Goal: Task Accomplishment & Management: Use online tool/utility

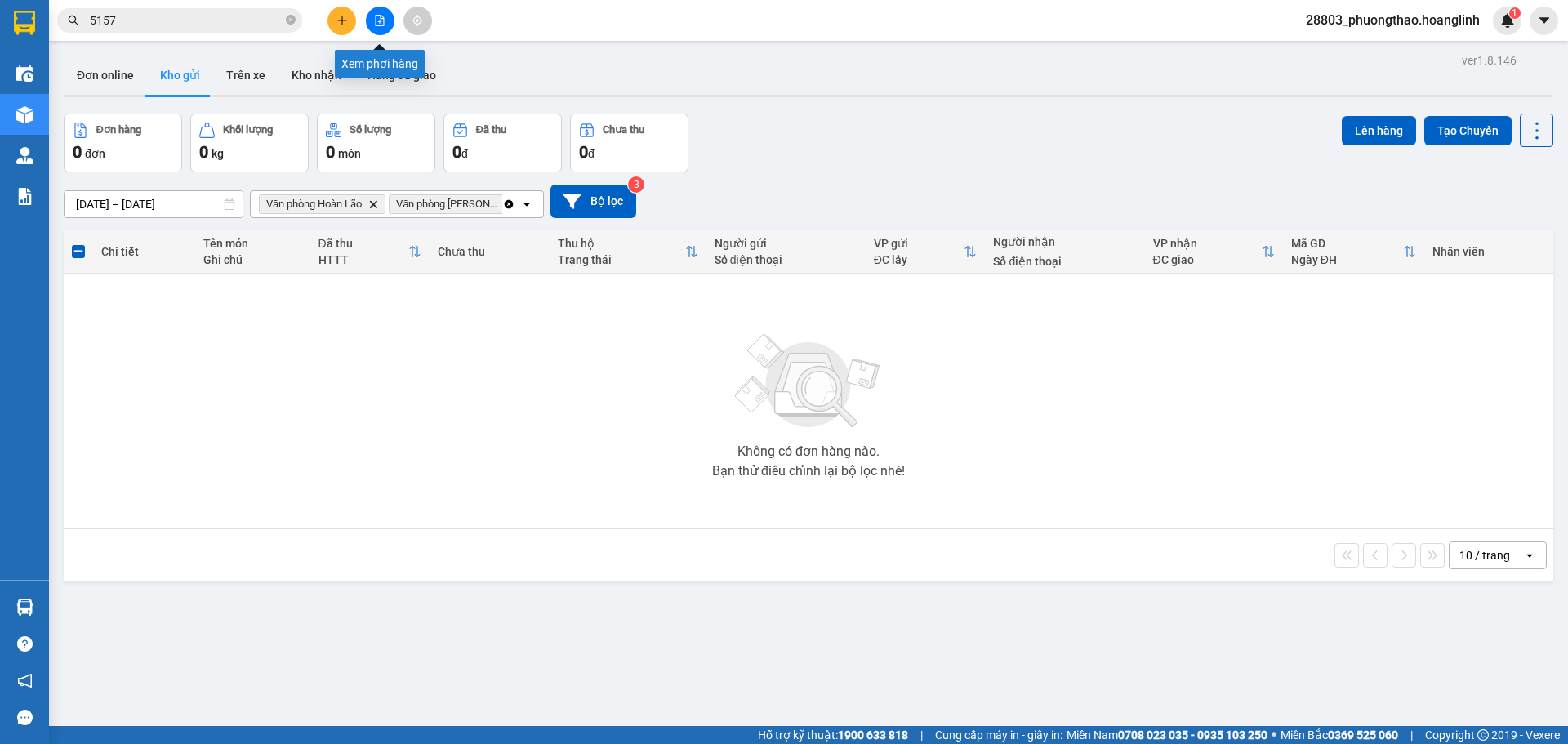
click at [390, 21] on button at bounding box center [380, 21] width 29 height 29
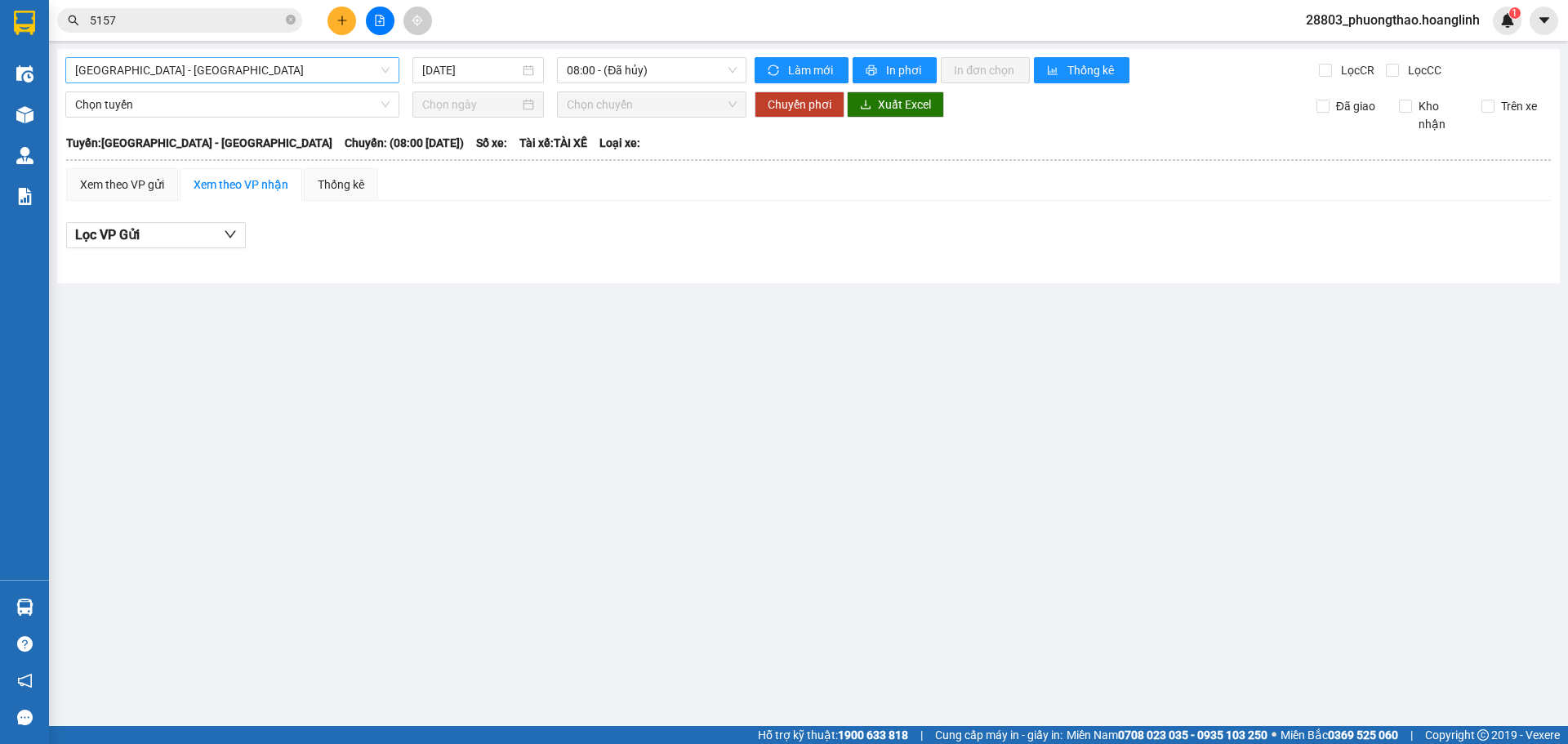
click at [175, 65] on span "[GEOGRAPHIC_DATA] - [GEOGRAPHIC_DATA]" at bounding box center [232, 70] width 315 height 25
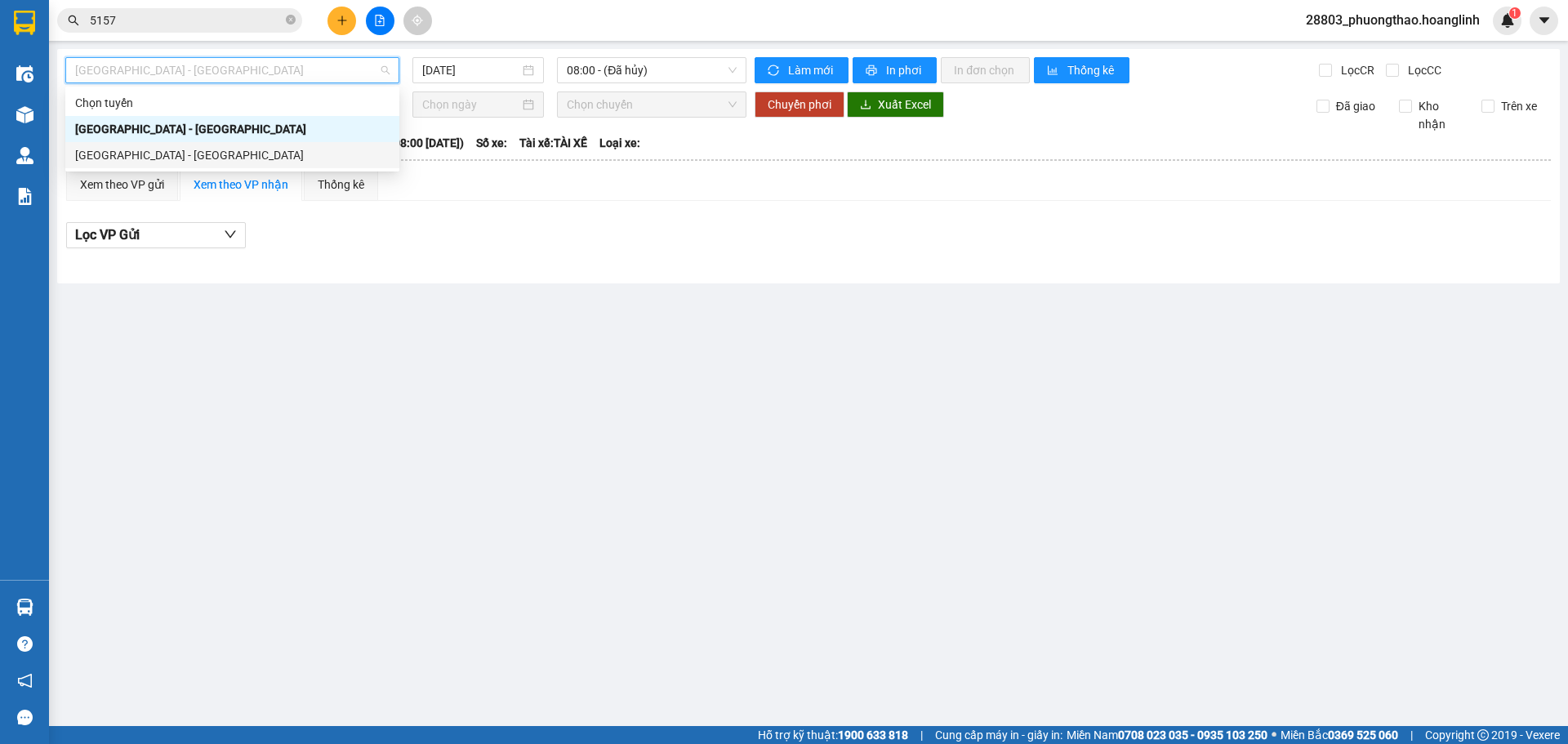
click at [138, 152] on div "[GEOGRAPHIC_DATA] - [GEOGRAPHIC_DATA]" at bounding box center [232, 155] width 315 height 18
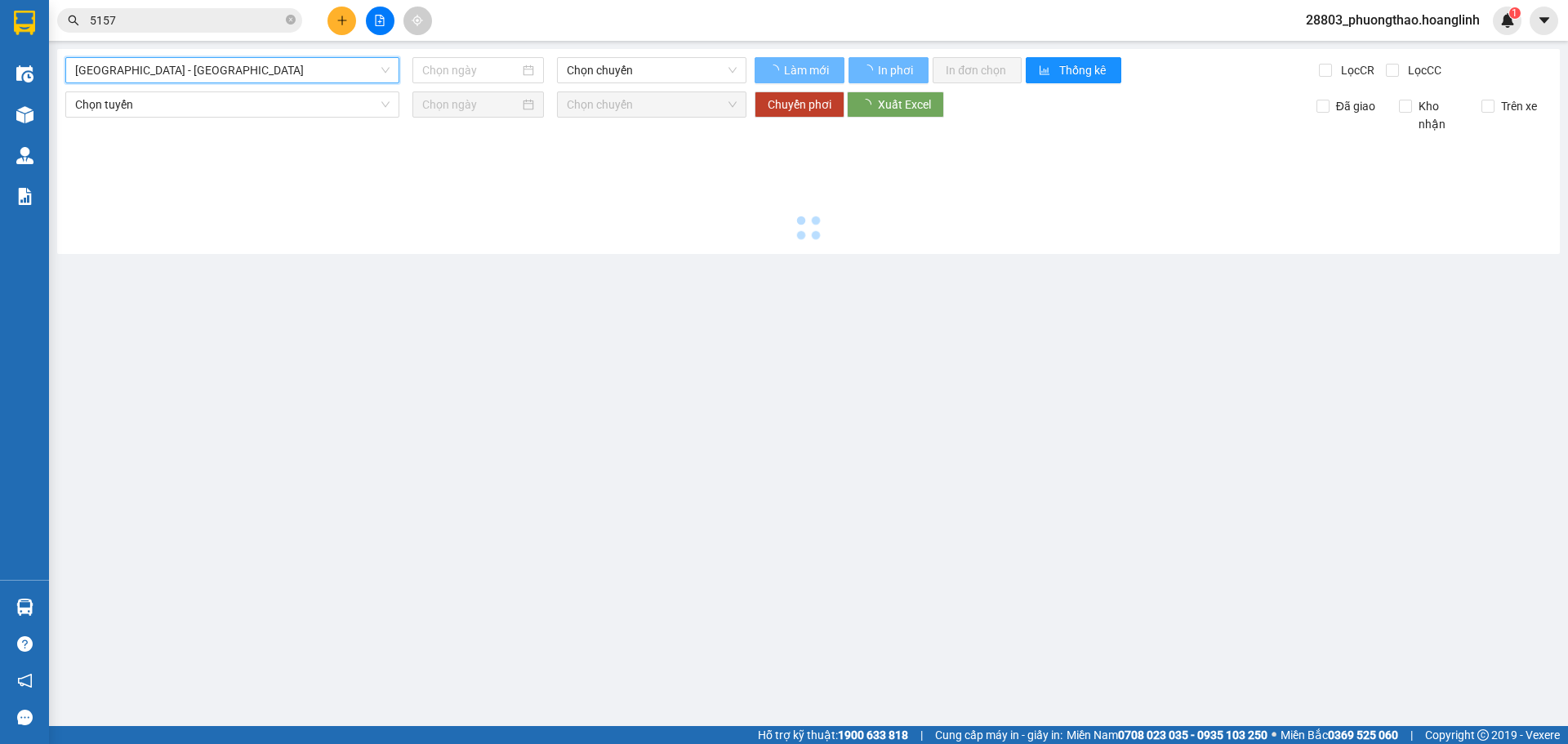
type input "[DATE]"
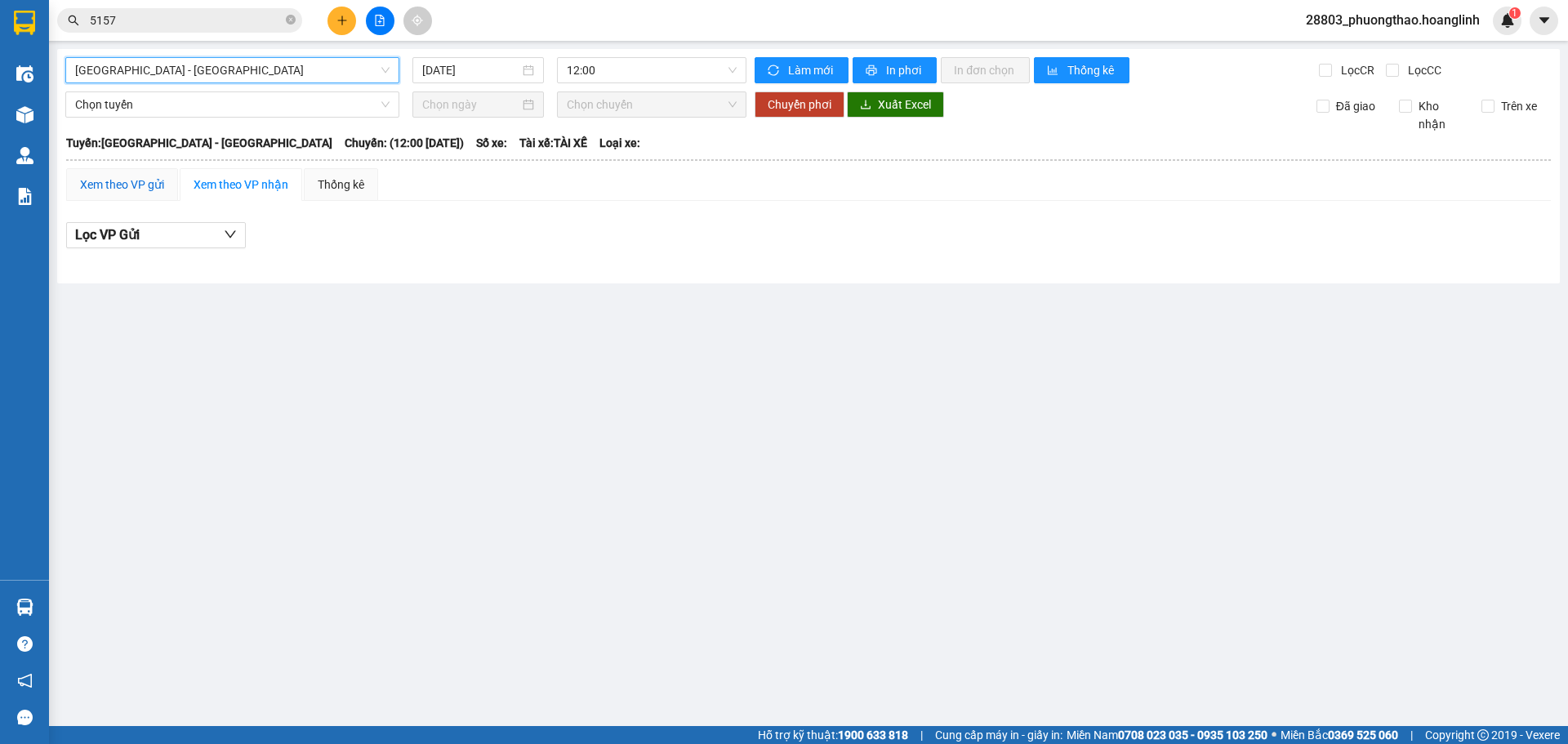
click at [107, 183] on div "Xem theo VP gửi" at bounding box center [122, 184] width 84 height 18
click at [596, 68] on span "12:00" at bounding box center [651, 70] width 170 height 25
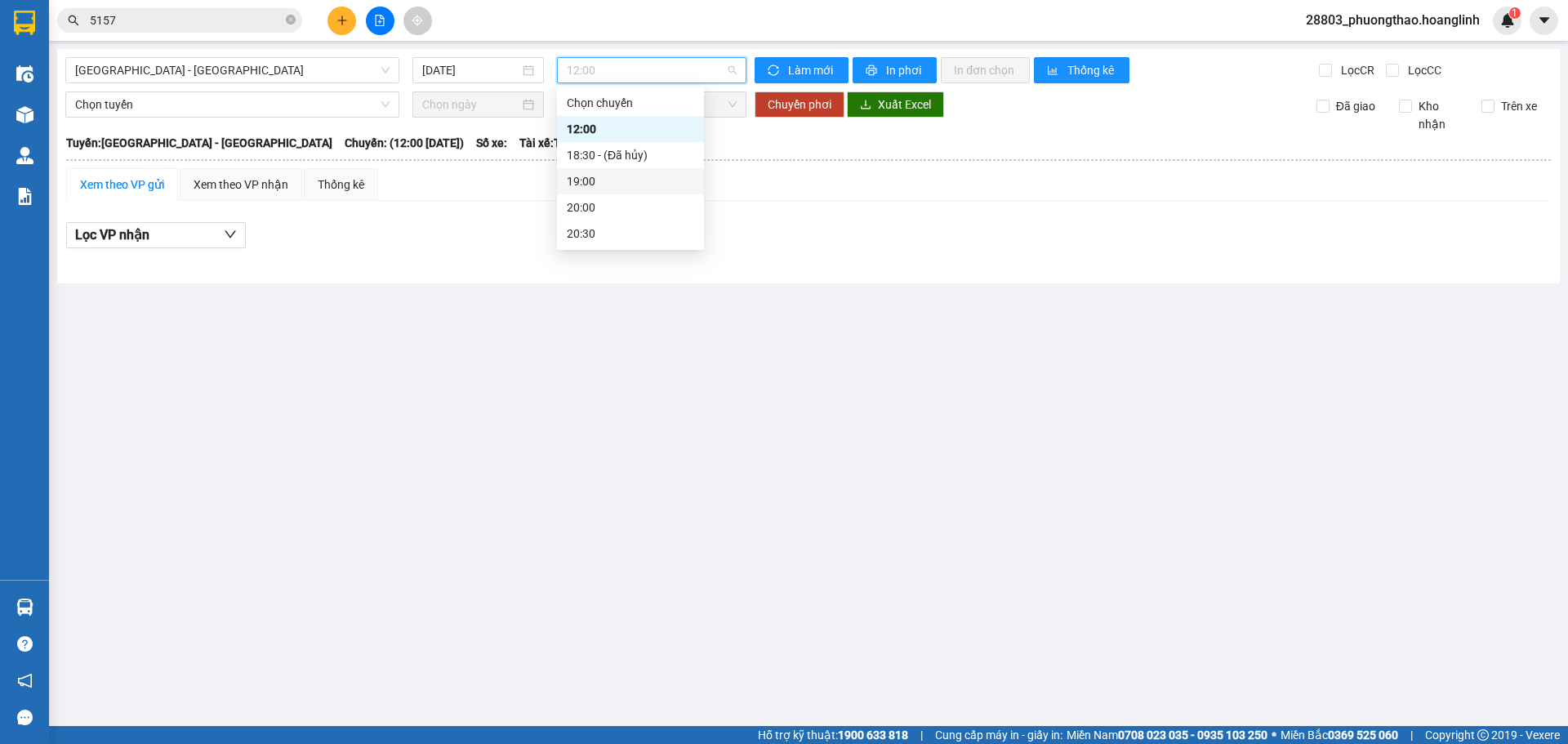
click at [591, 179] on div "19:00" at bounding box center [630, 180] width 128 height 18
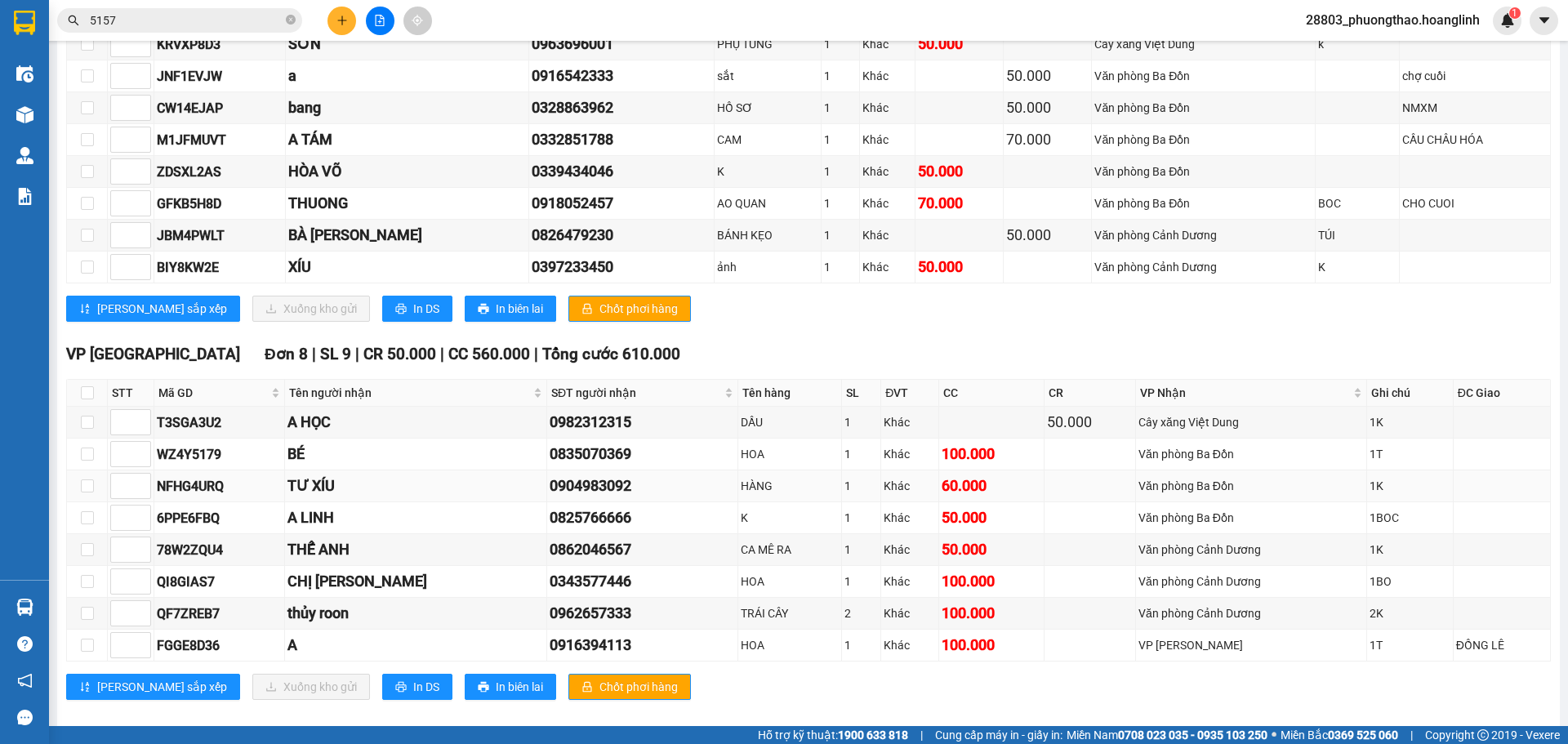
scroll to position [347, 0]
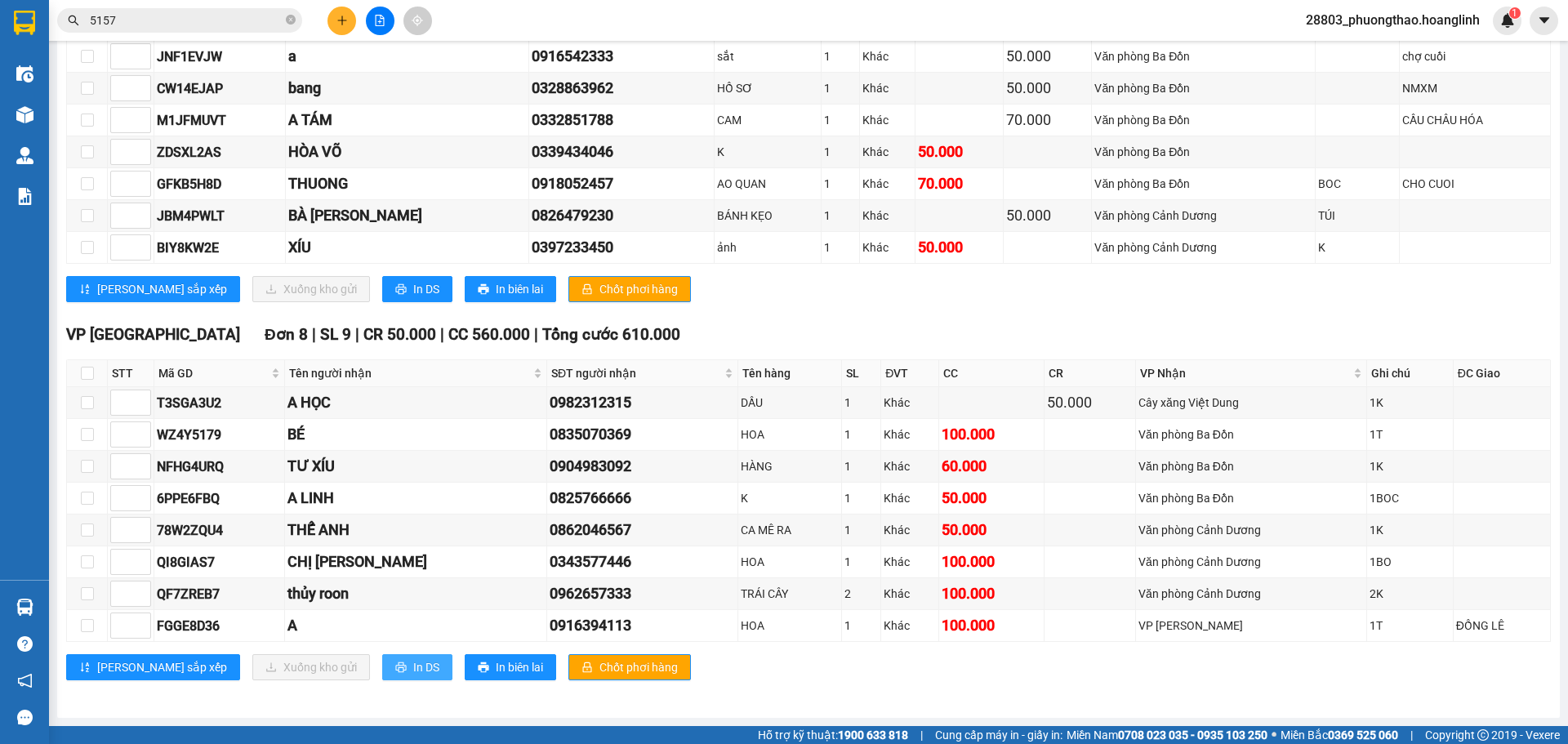
click at [413, 660] on span "In DS" at bounding box center [425, 667] width 26 height 18
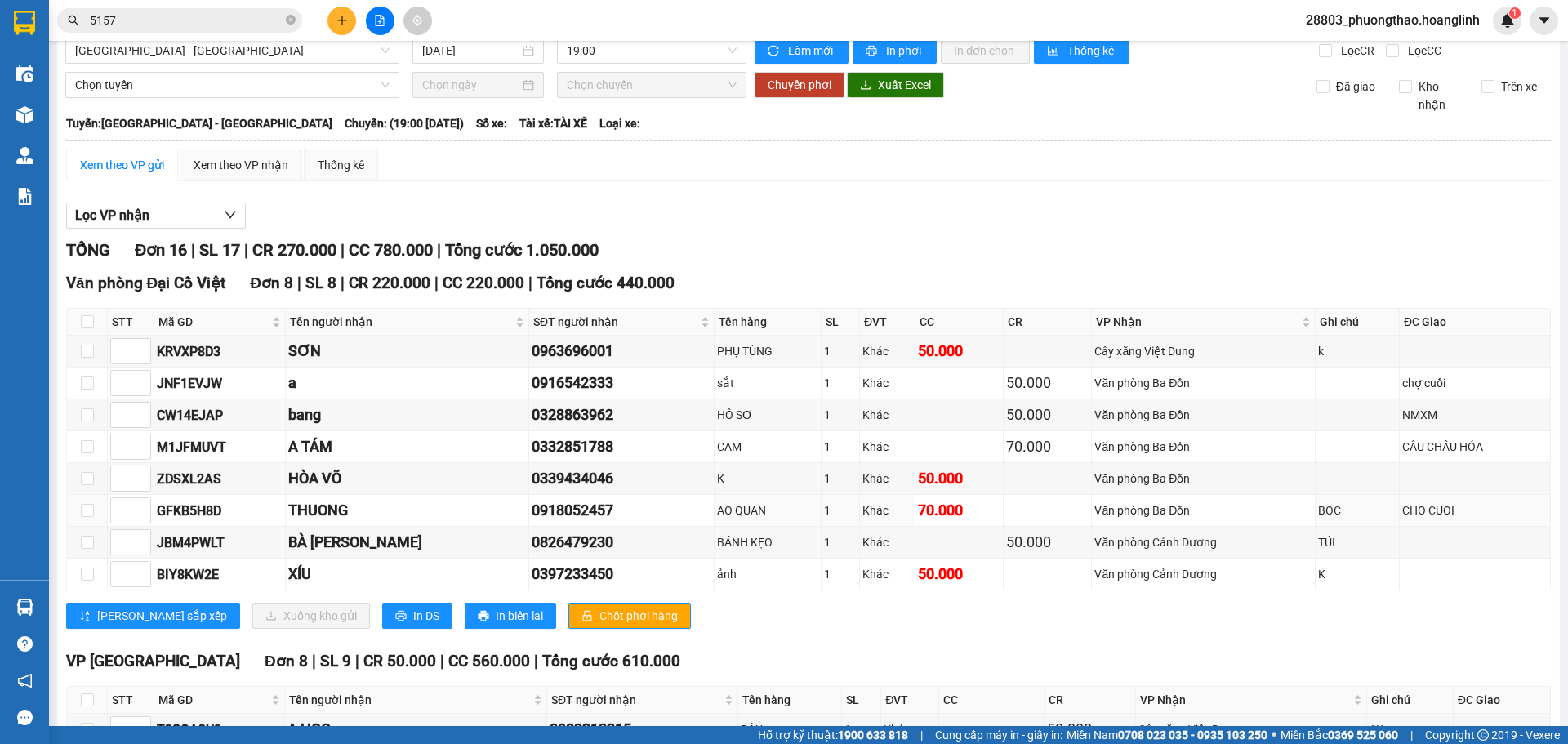
scroll to position [0, 0]
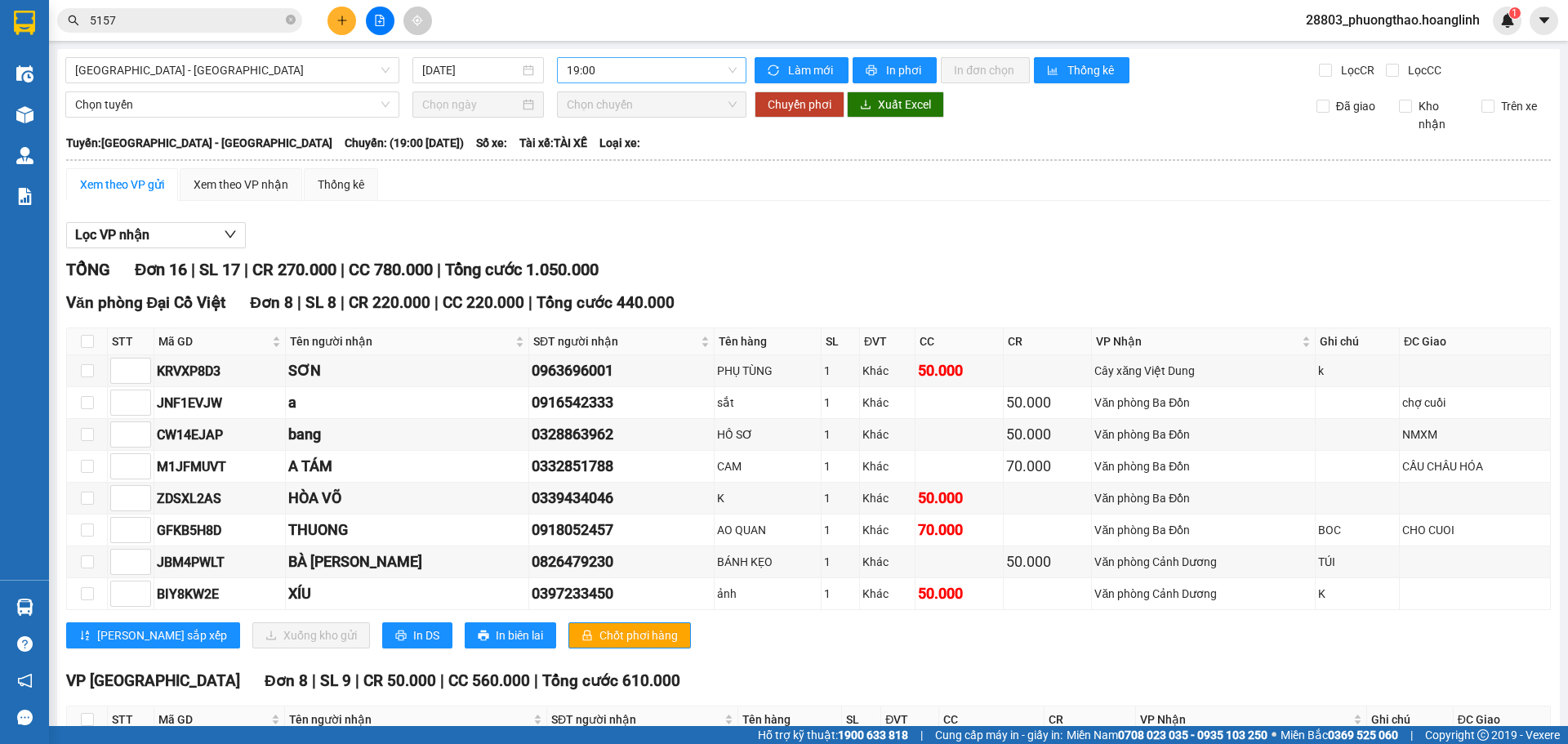
click at [612, 74] on span "19:00" at bounding box center [651, 70] width 170 height 25
click at [581, 205] on div "20:00" at bounding box center [626, 207] width 128 height 18
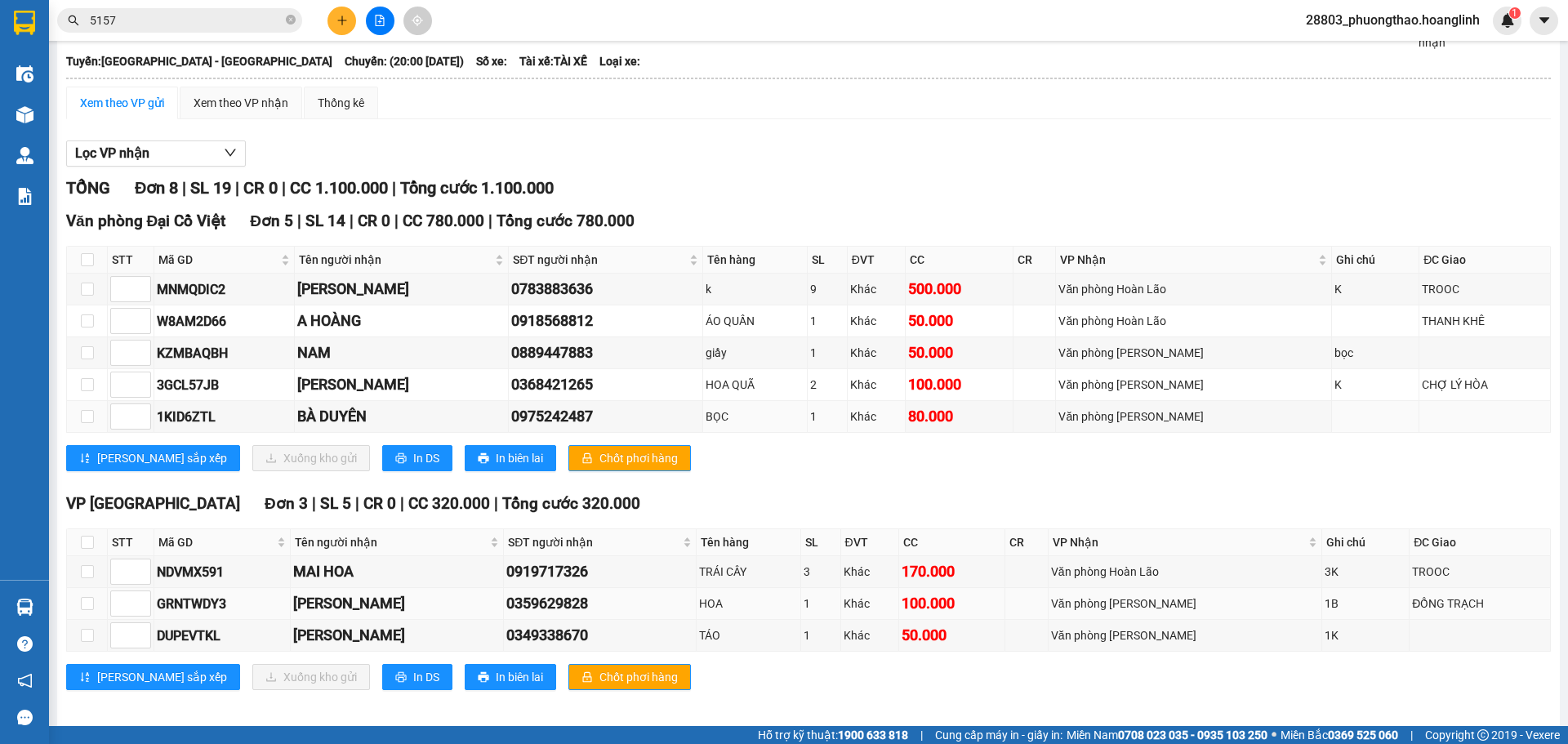
scroll to position [91, 0]
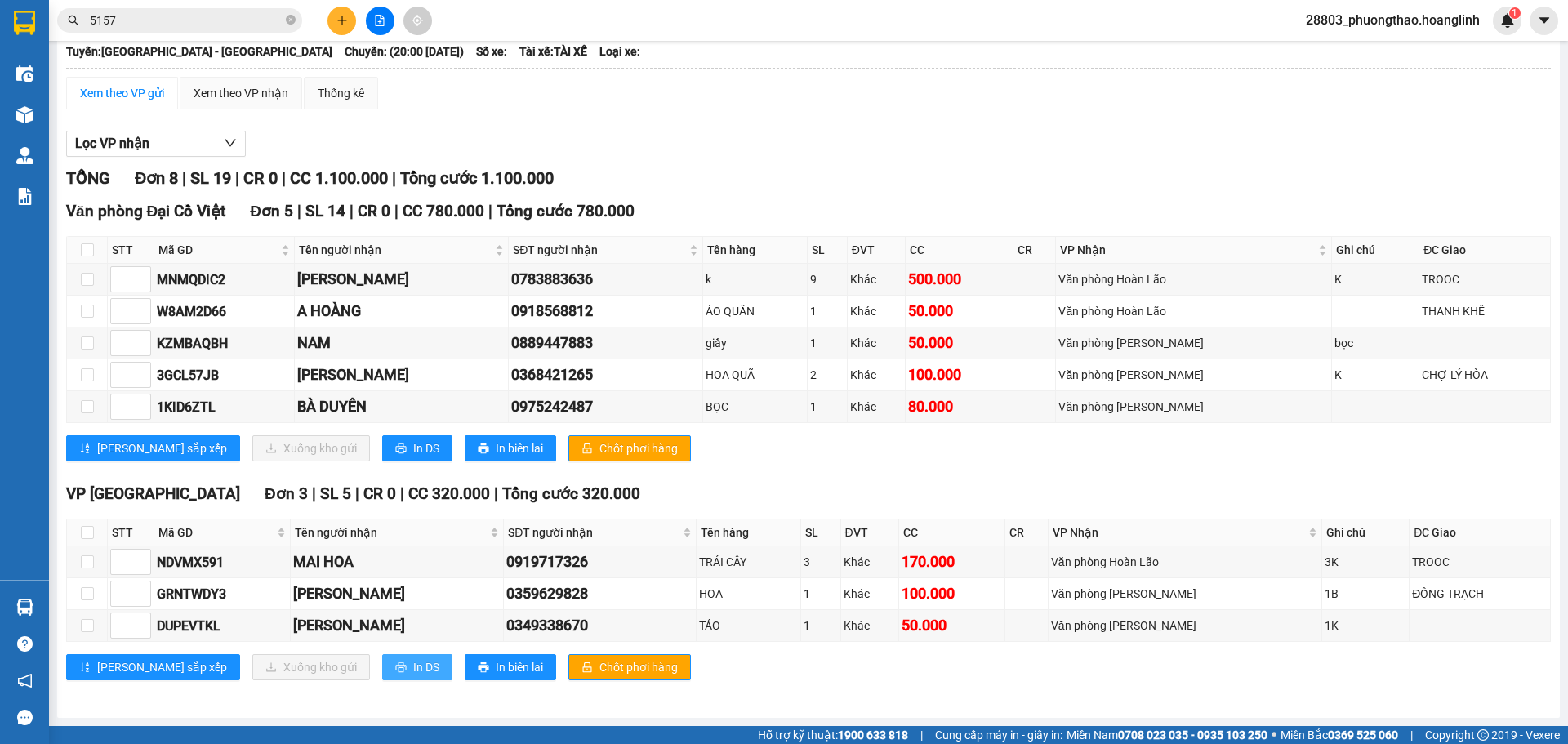
click at [413, 665] on span "In DS" at bounding box center [425, 667] width 26 height 18
click at [413, 672] on span "In DS" at bounding box center [425, 667] width 26 height 18
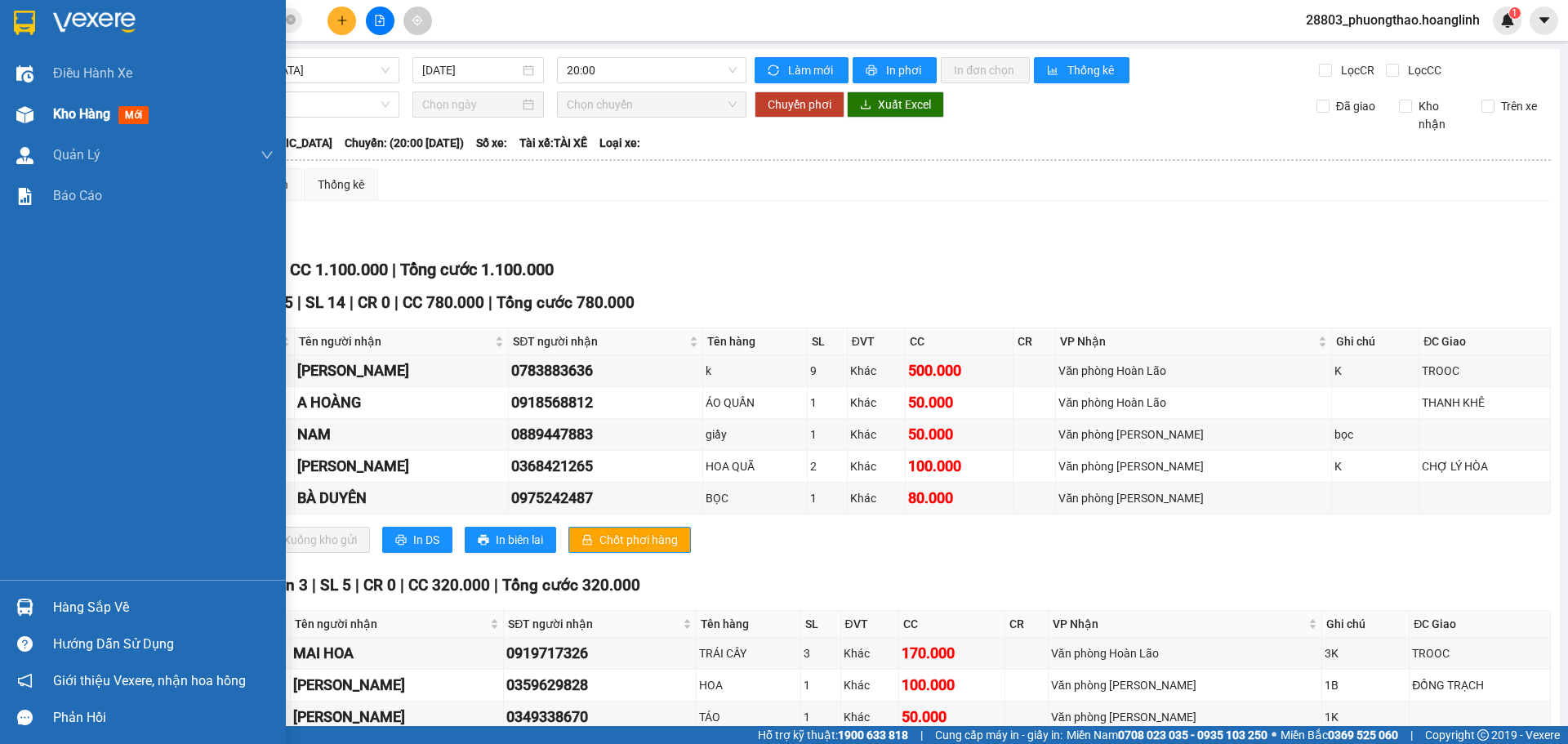
click at [99, 111] on span "Kho hàng" at bounding box center [82, 114] width 58 height 15
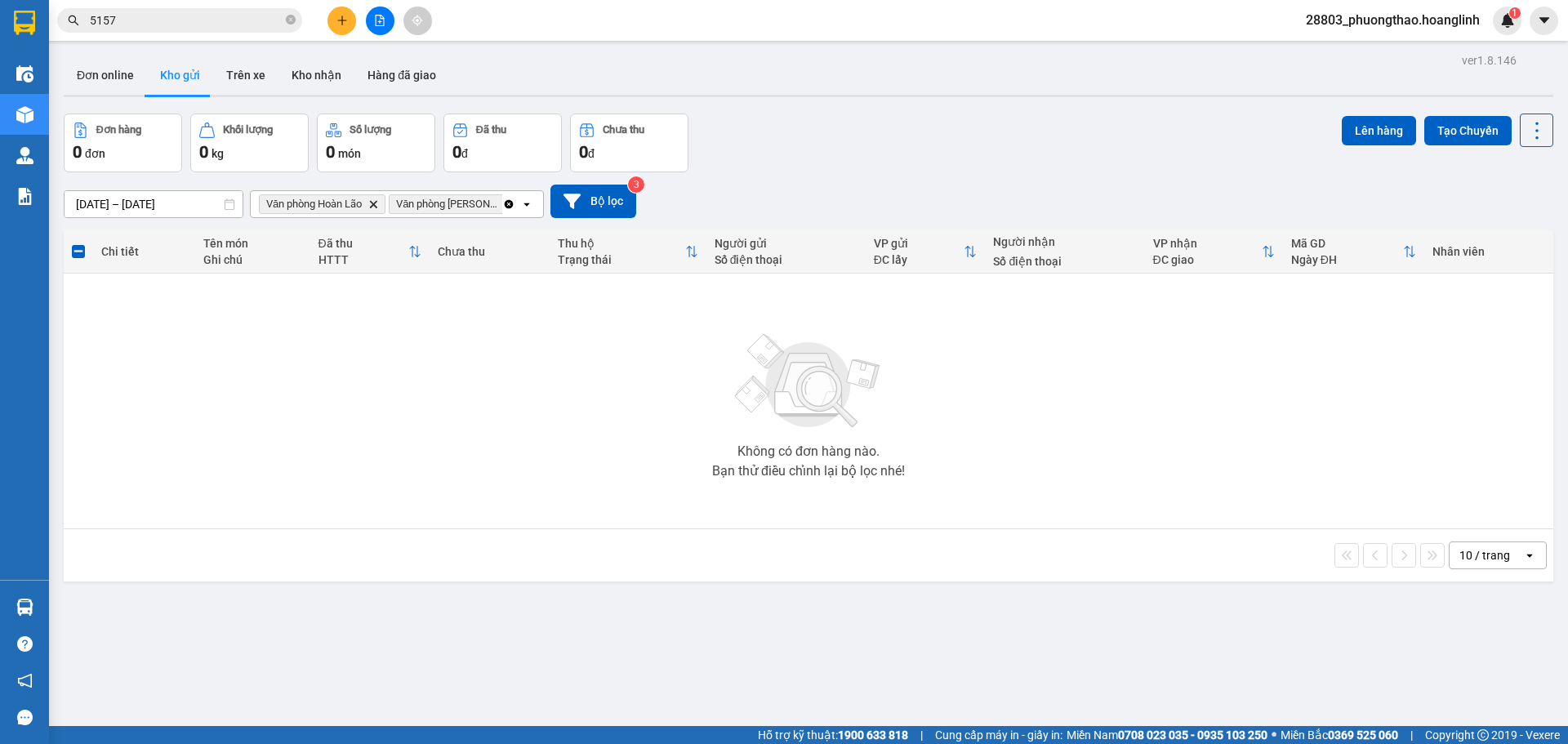
click at [510, 203] on icon "Clear all" at bounding box center [509, 204] width 9 height 9
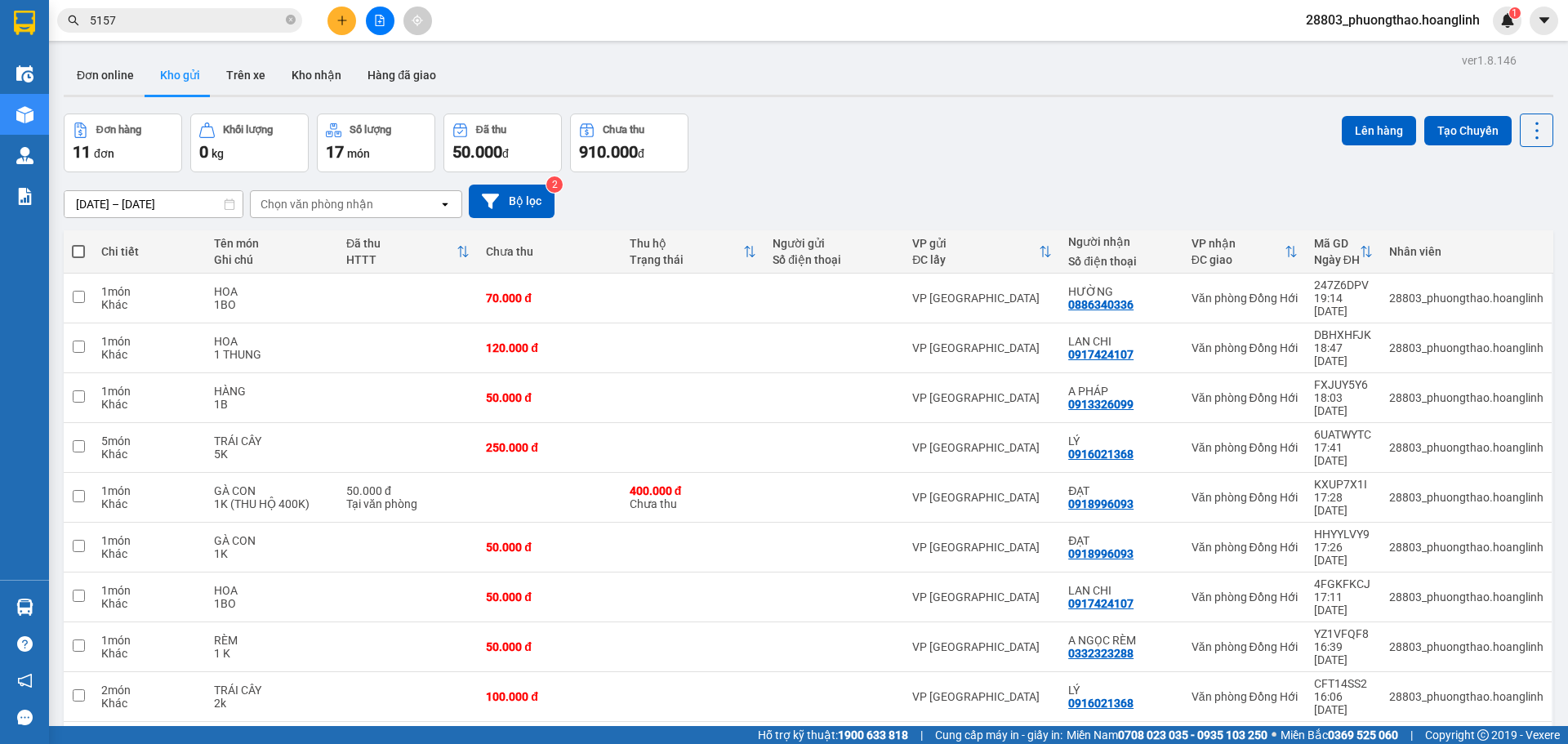
click at [80, 245] on span at bounding box center [79, 252] width 13 height 13
click at [79, 243] on input "checkbox" at bounding box center [79, 243] width 0 height 0
checkbox input "true"
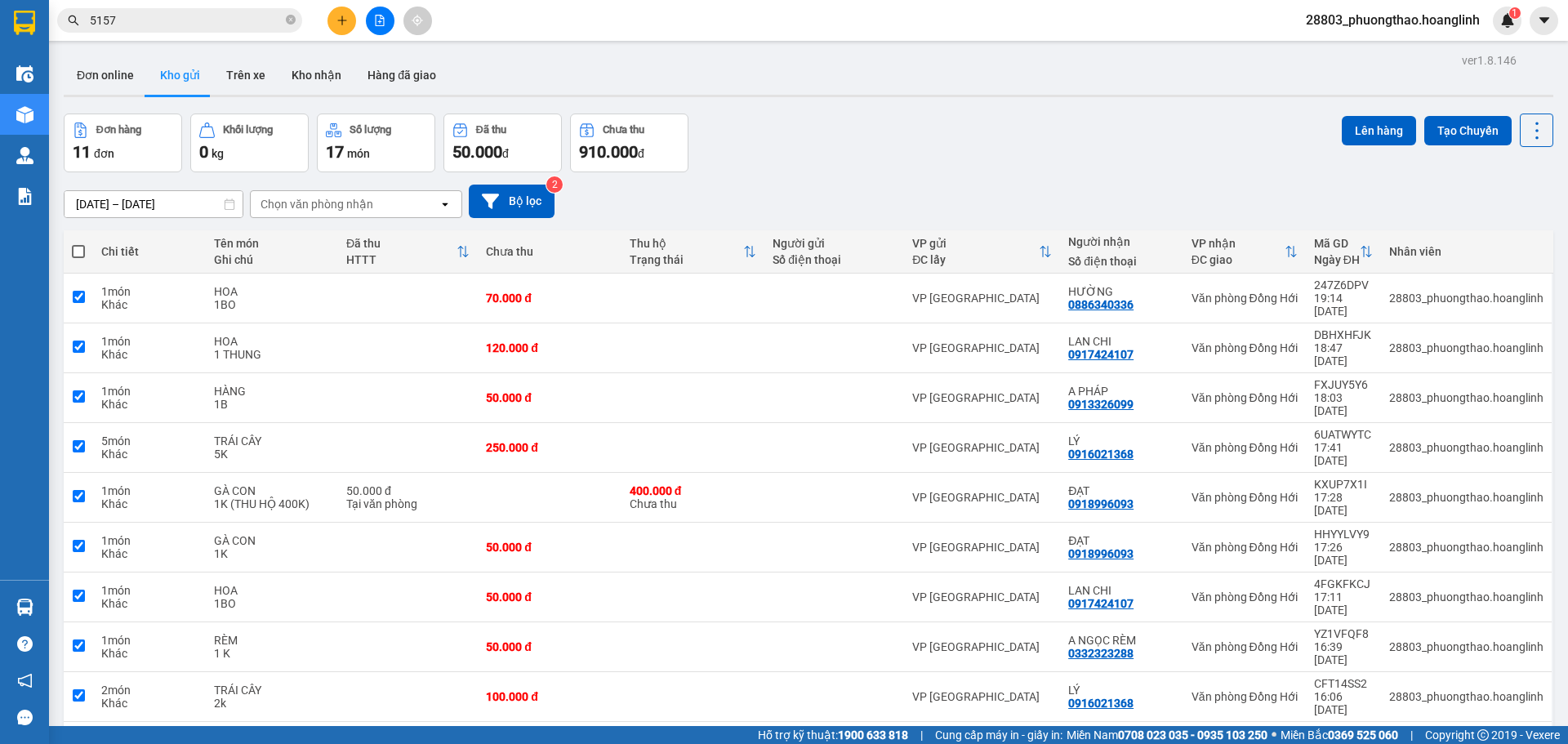
checkbox input "true"
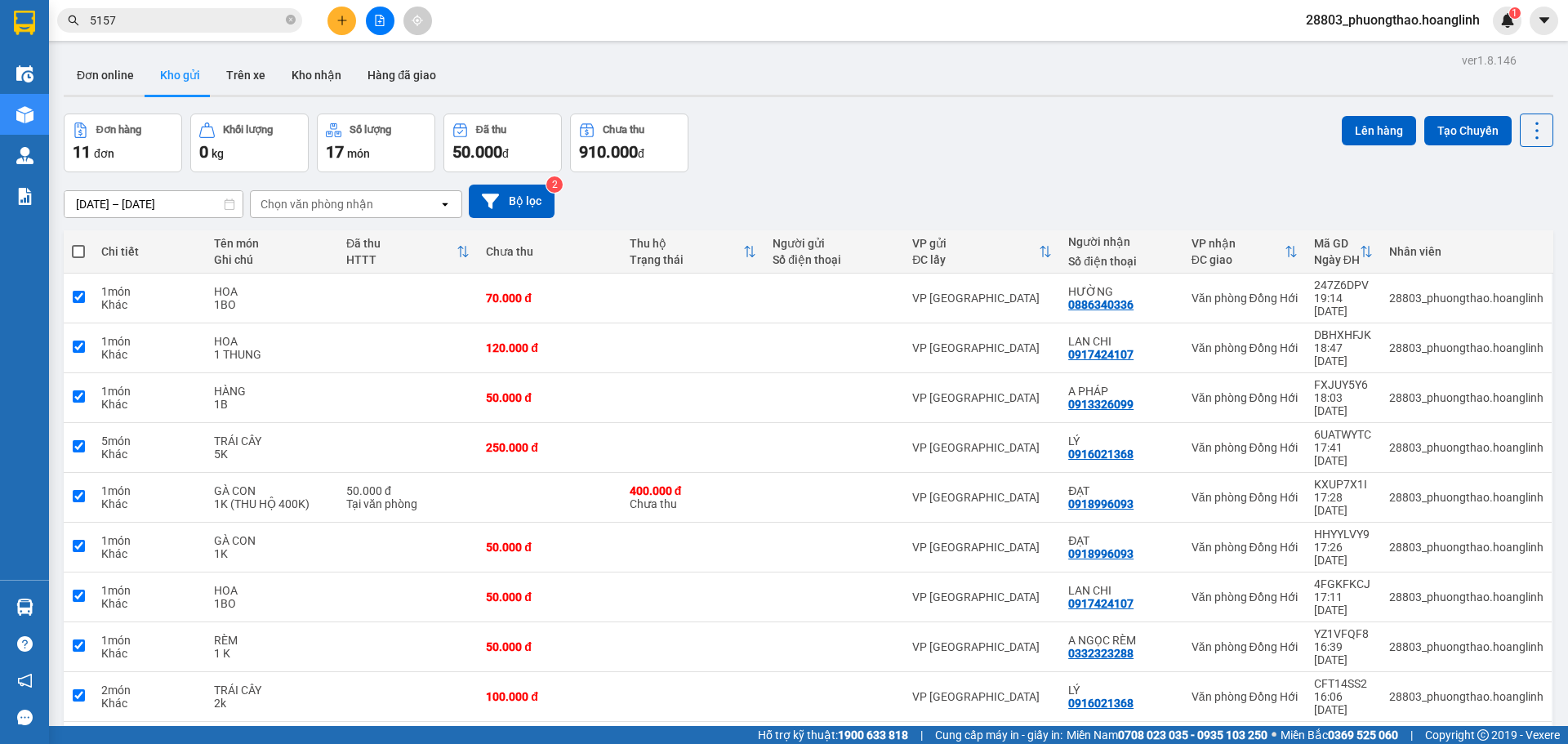
checkbox input "true"
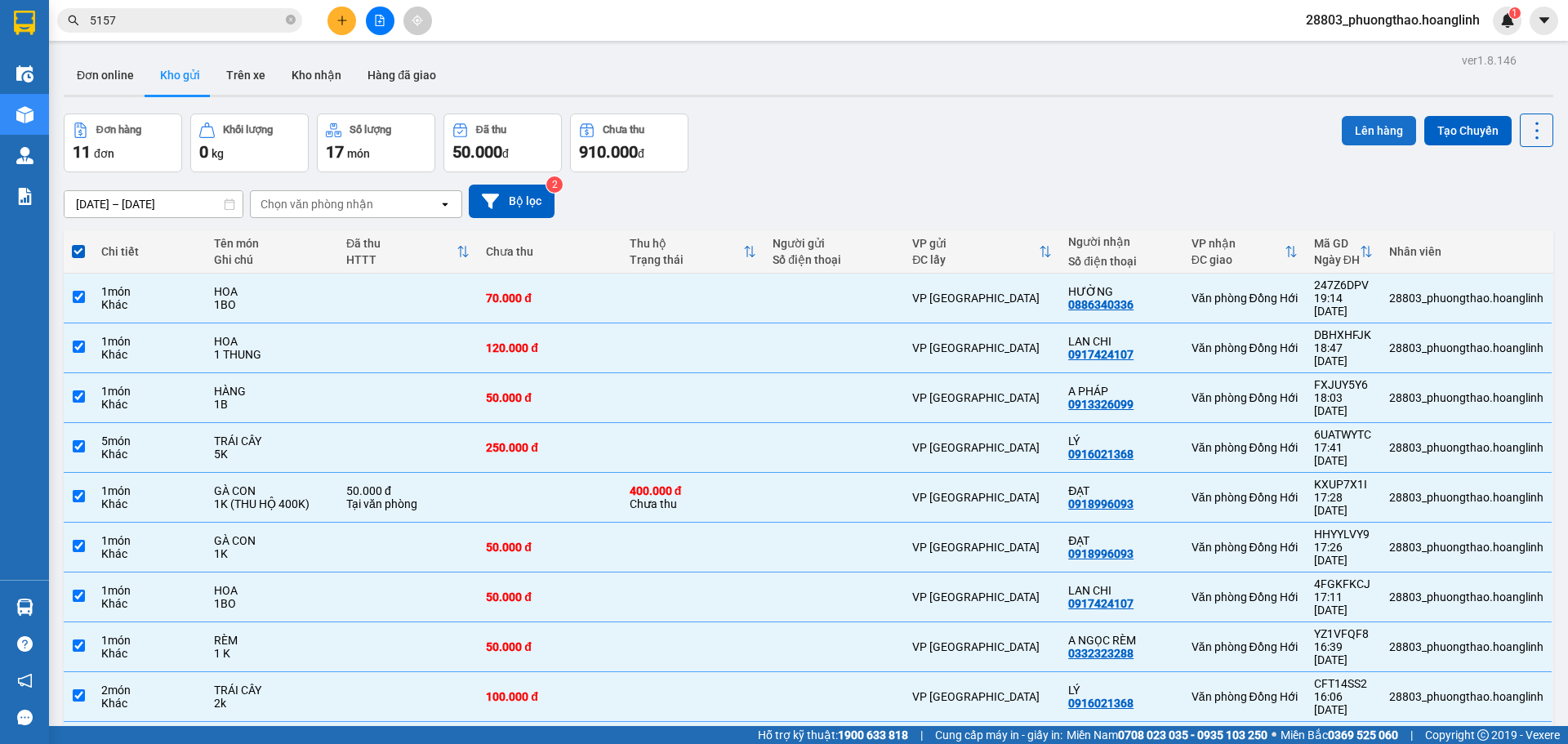
click at [1342, 125] on button "Lên hàng" at bounding box center [1379, 131] width 74 height 30
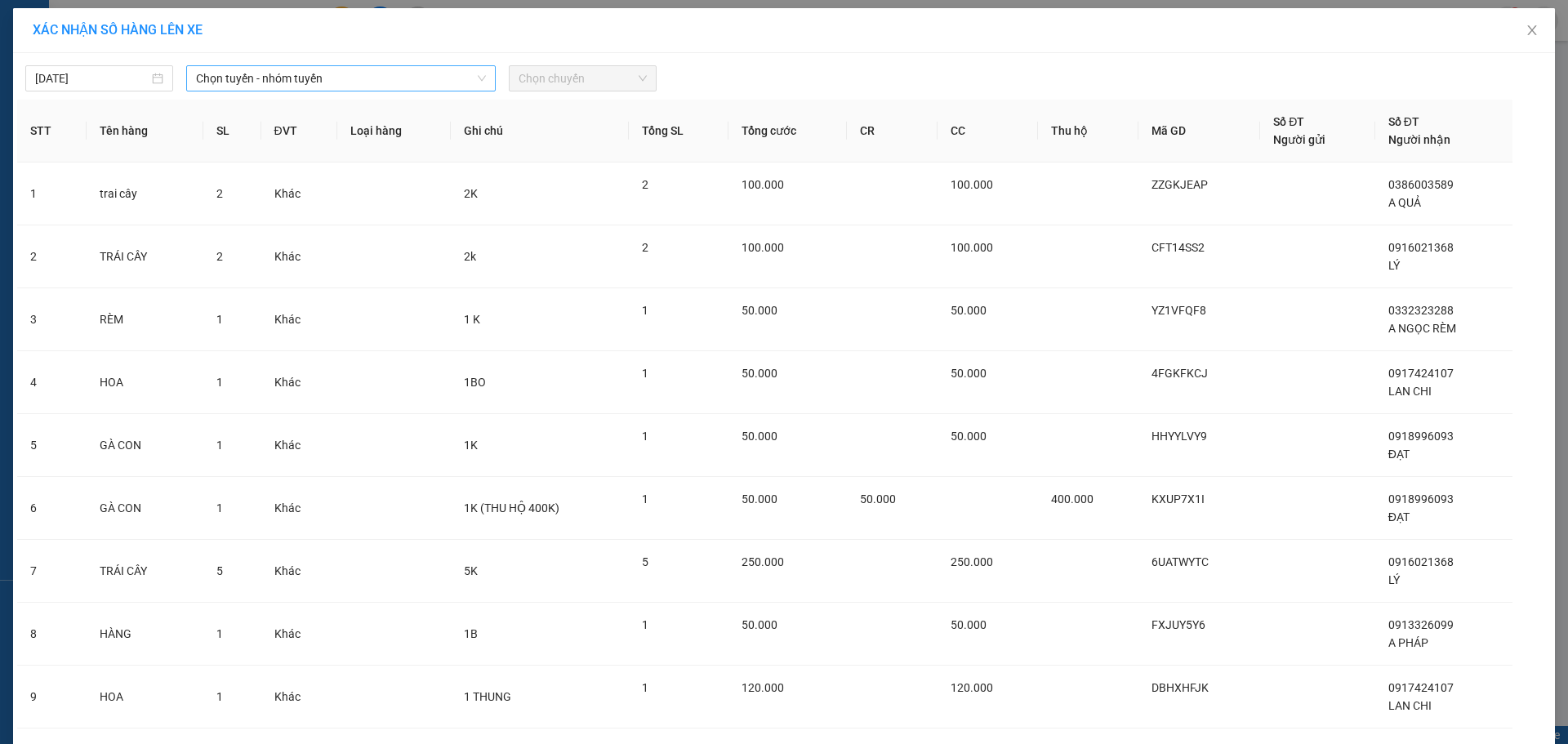
click at [332, 76] on span "Chọn tuyến - nhóm tuyến" at bounding box center [341, 79] width 290 height 25
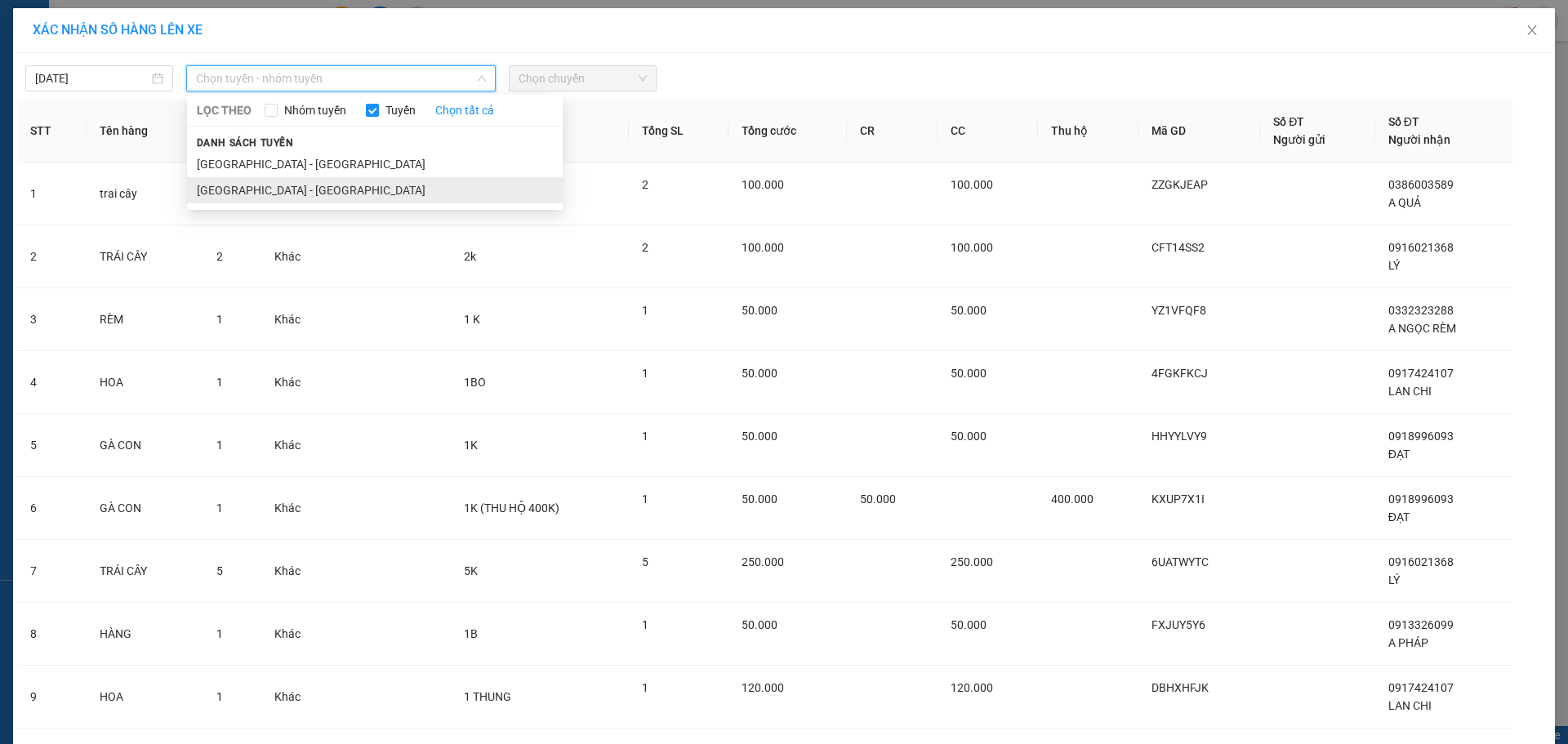
click at [248, 180] on li "[GEOGRAPHIC_DATA] - [GEOGRAPHIC_DATA]" at bounding box center [374, 190] width 375 height 26
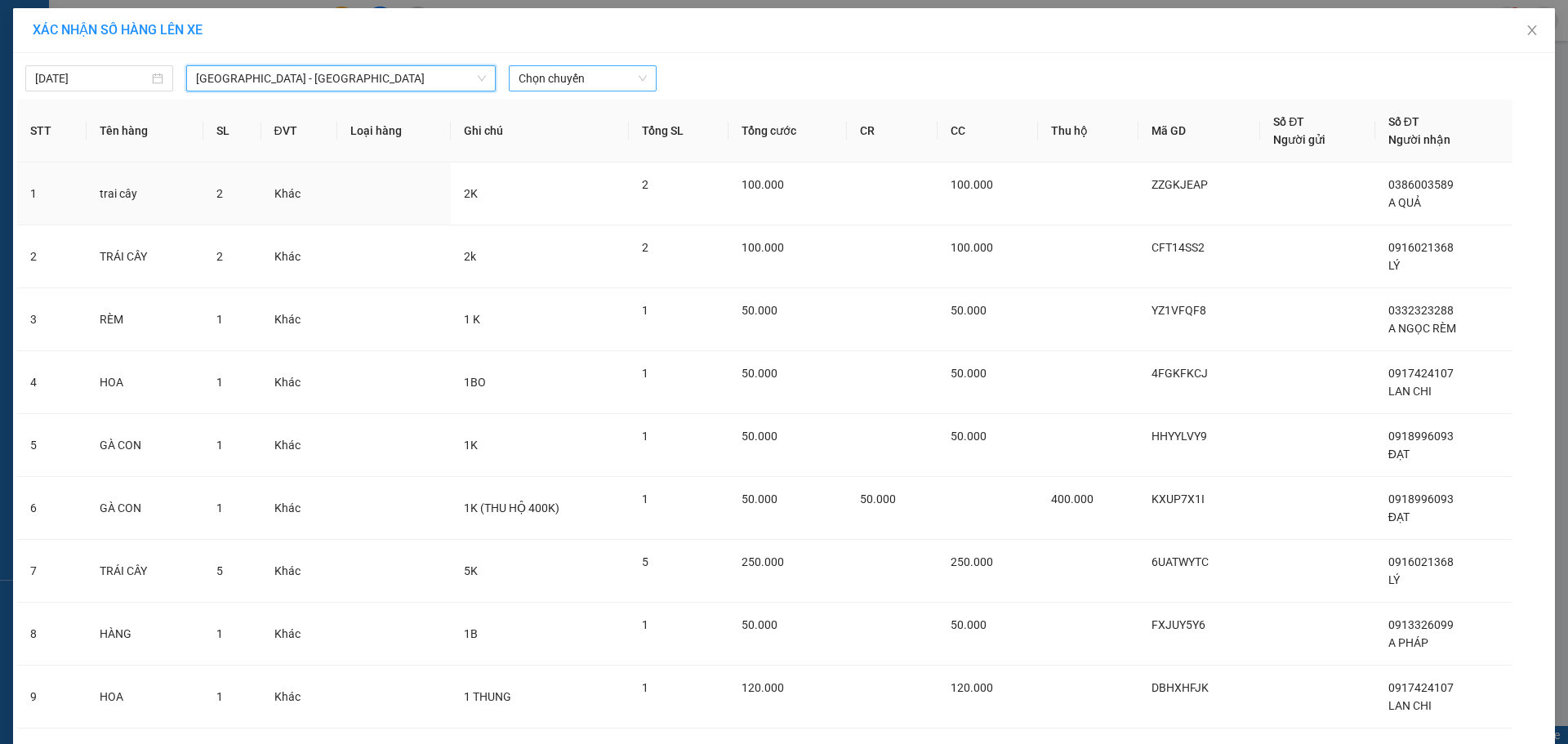
click at [587, 74] on span "Chọn chuyến" at bounding box center [583, 79] width 129 height 25
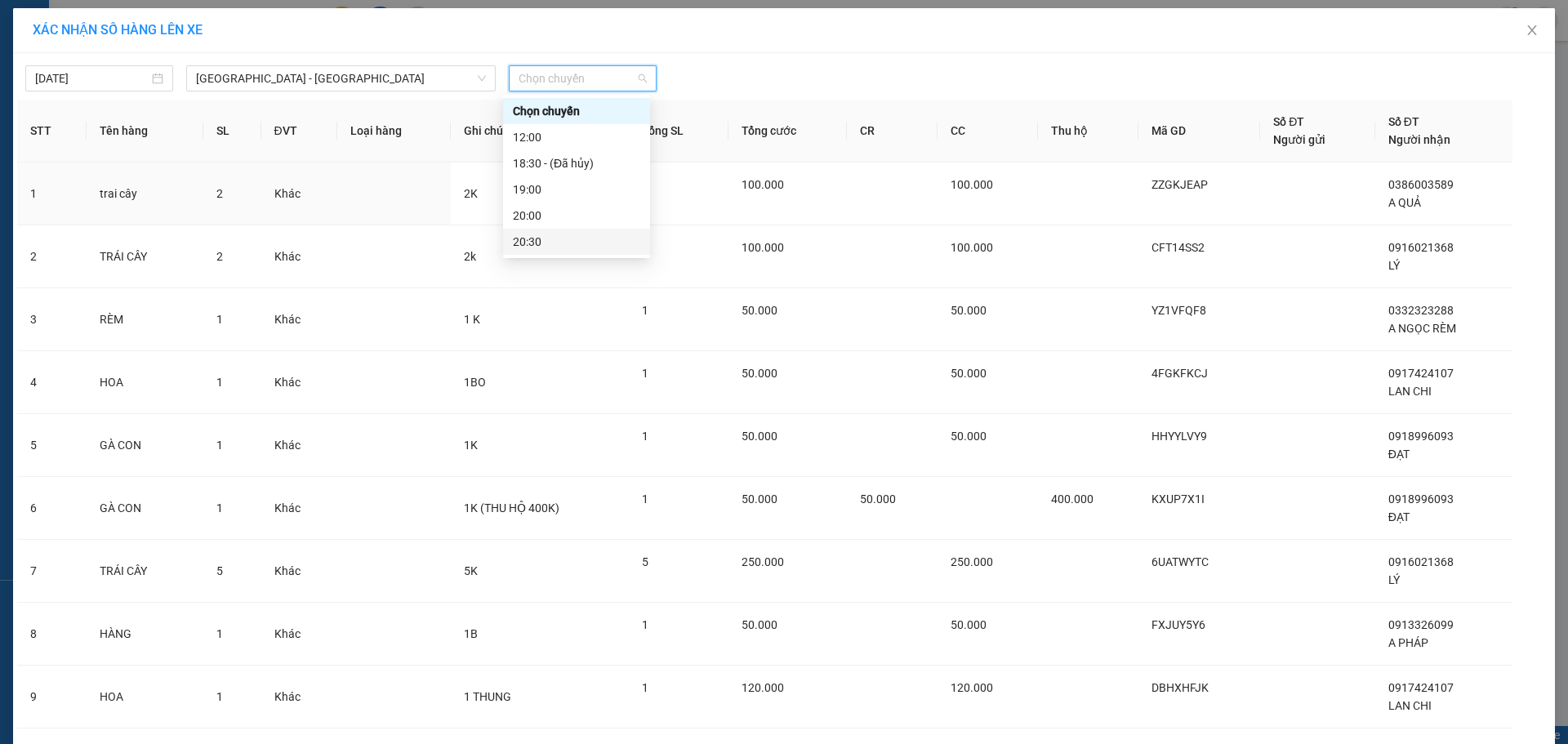
click at [536, 243] on div "20:30" at bounding box center [576, 241] width 128 height 18
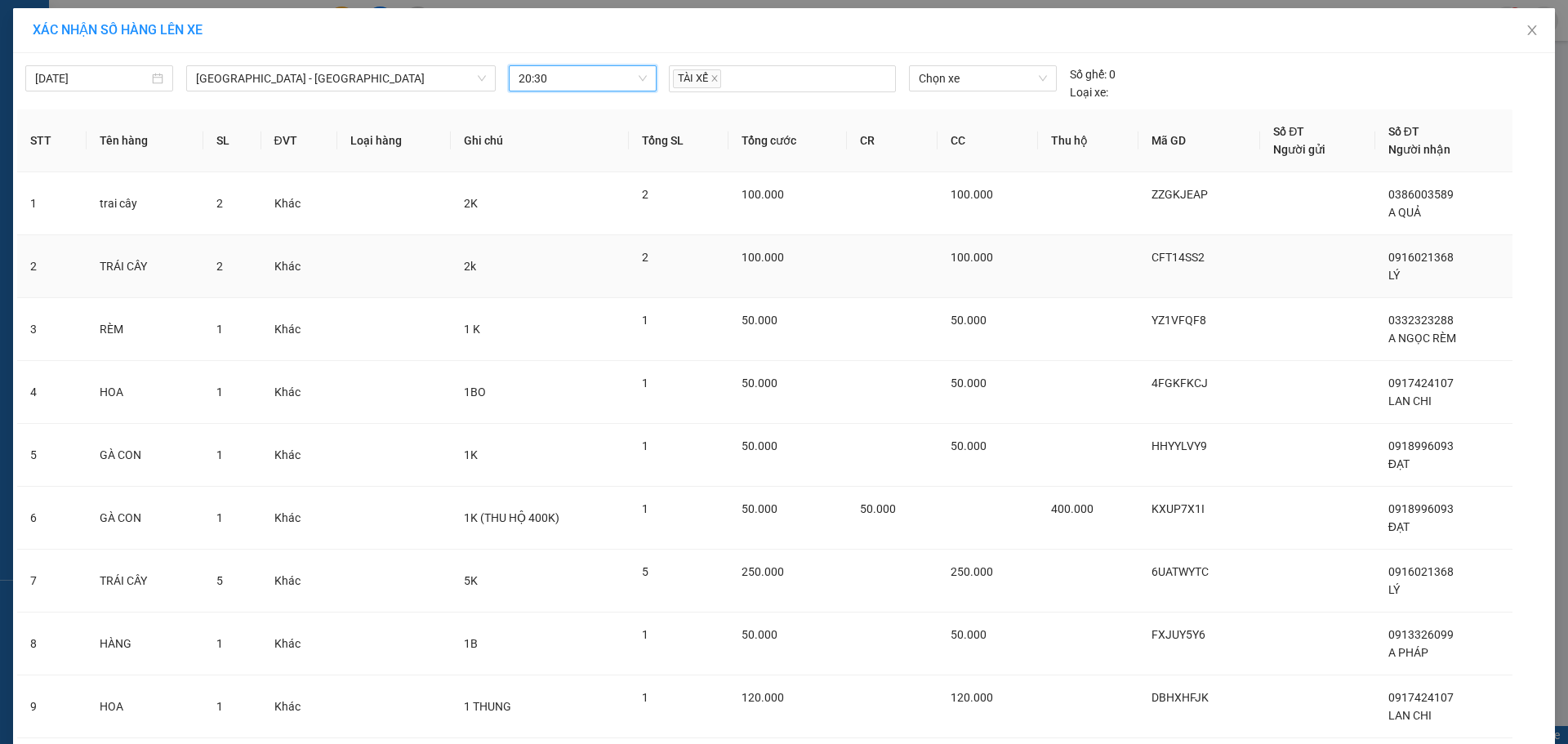
scroll to position [177, 0]
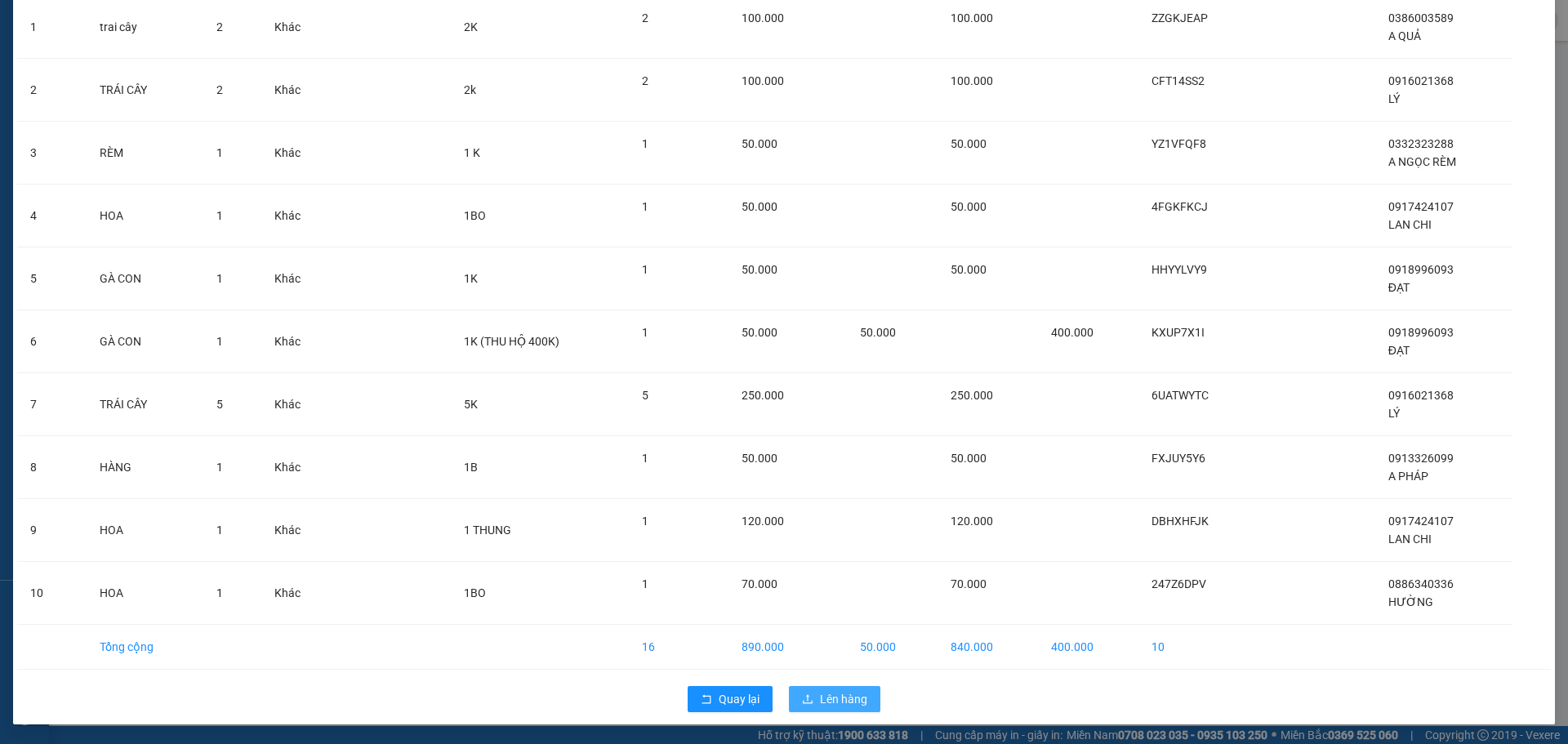
click at [834, 695] on span "Lên hàng" at bounding box center [843, 699] width 47 height 18
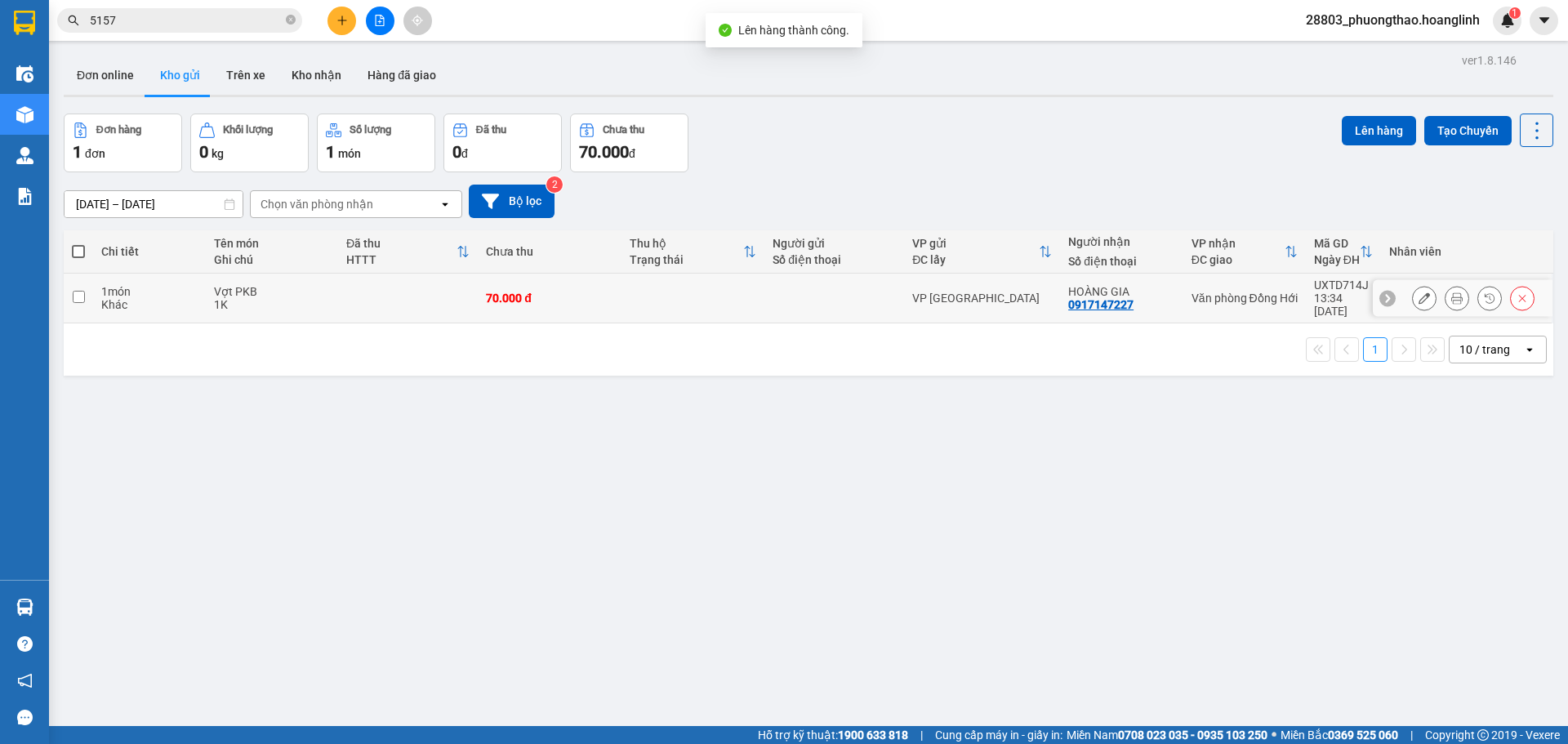
click at [522, 295] on div "70.000 đ" at bounding box center [549, 299] width 128 height 13
checkbox input "true"
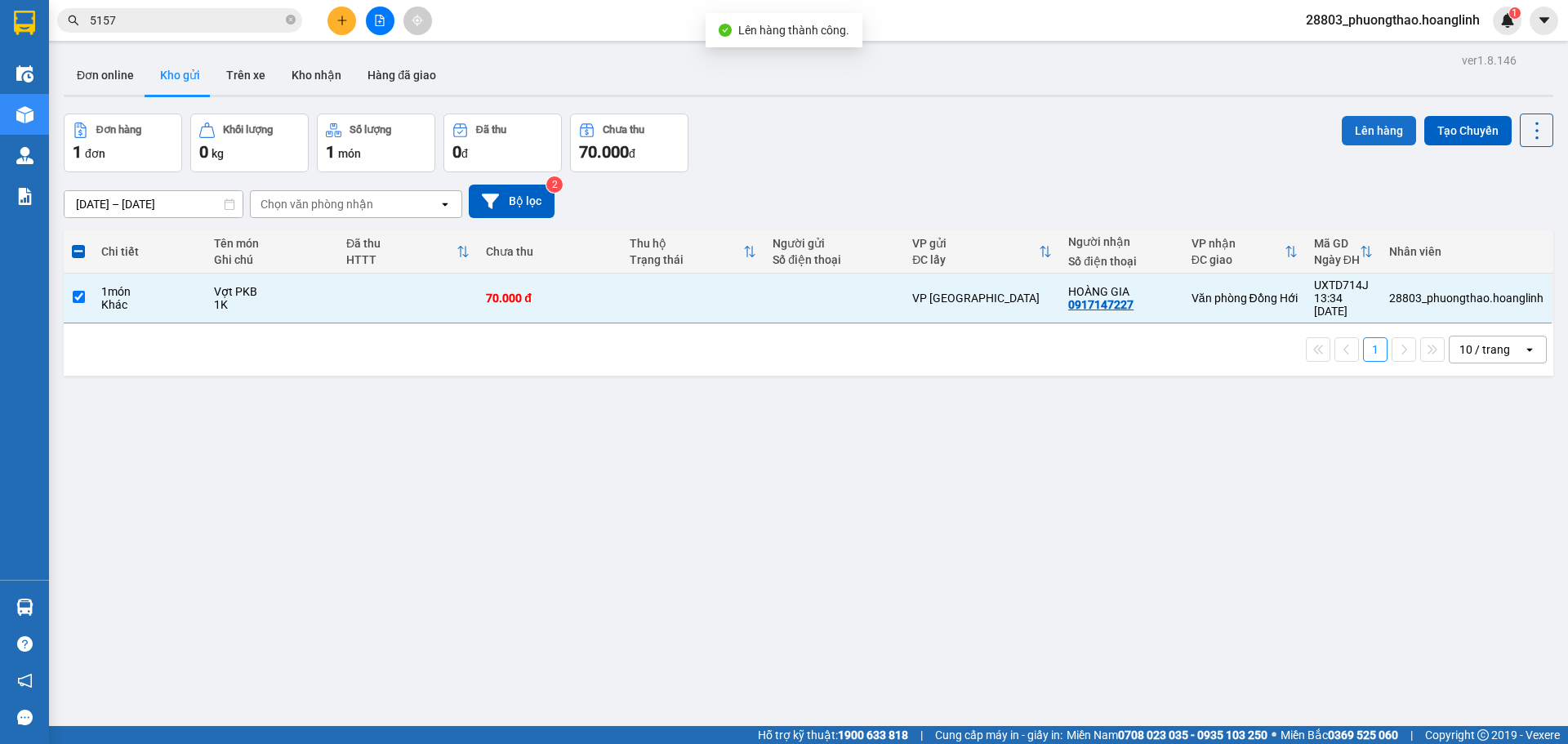
click at [1354, 132] on button "Lên hàng" at bounding box center [1379, 131] width 74 height 30
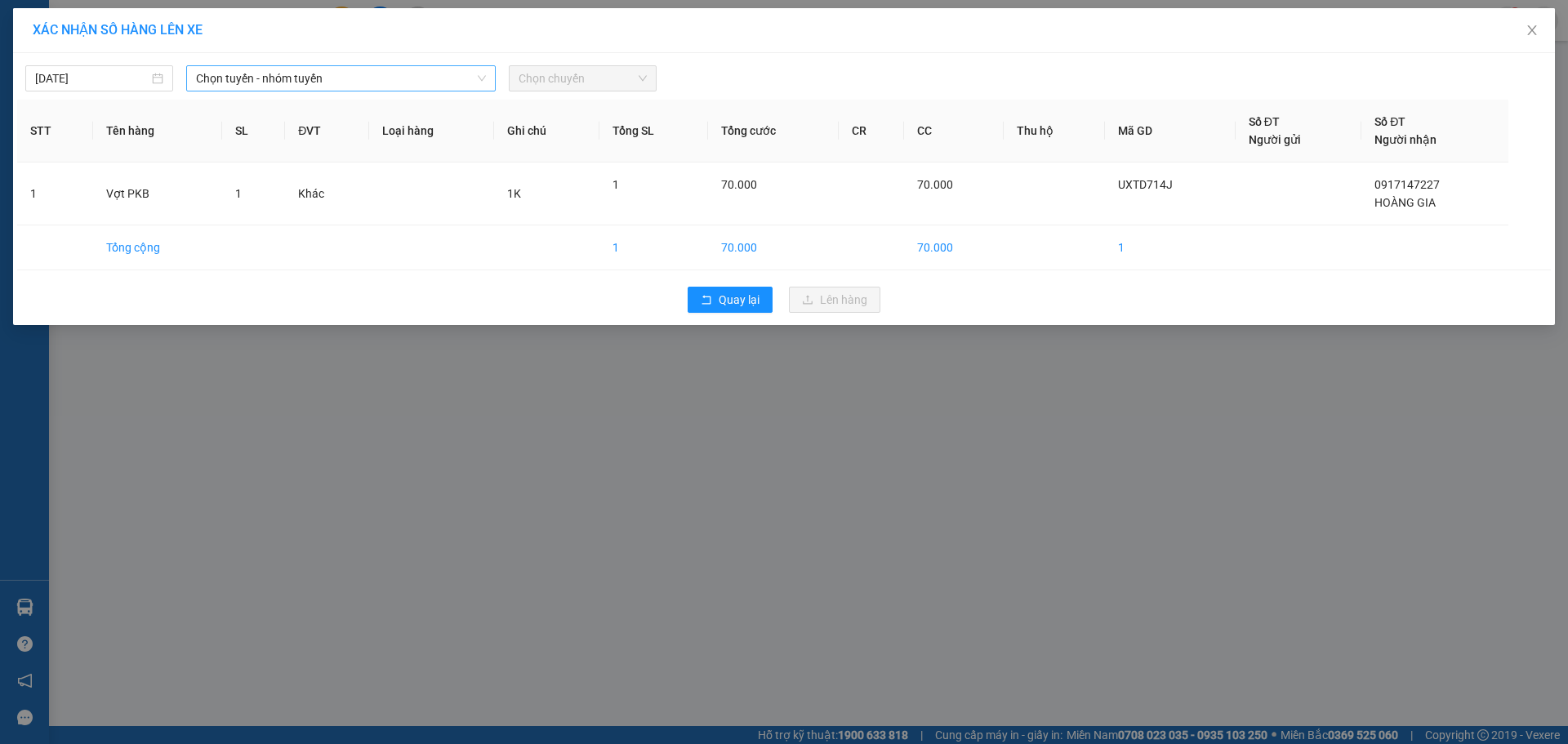
click at [239, 80] on span "Chọn tuyến - nhóm tuyến" at bounding box center [341, 79] width 290 height 25
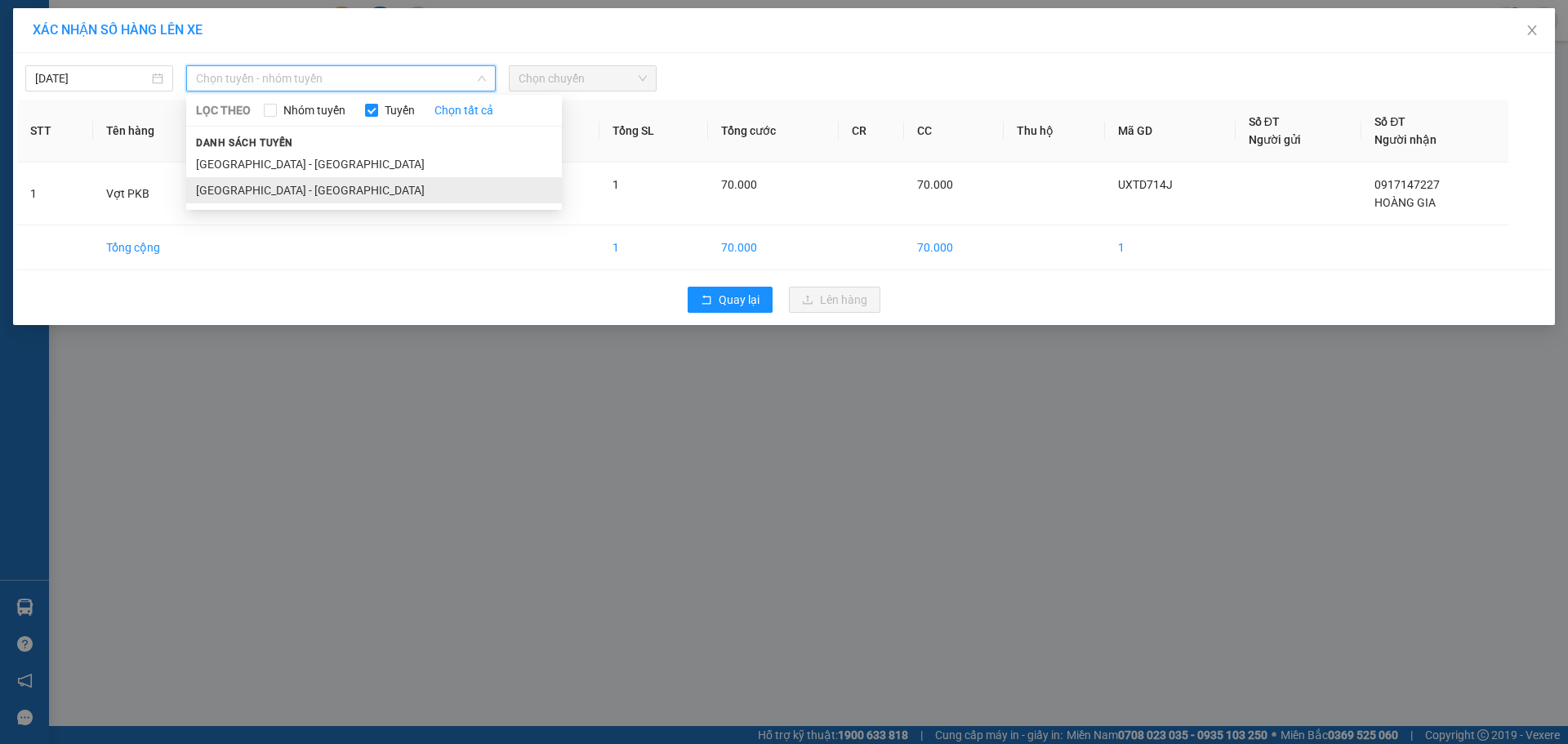
click at [231, 189] on li "[GEOGRAPHIC_DATA] - [GEOGRAPHIC_DATA]" at bounding box center [374, 190] width 375 height 26
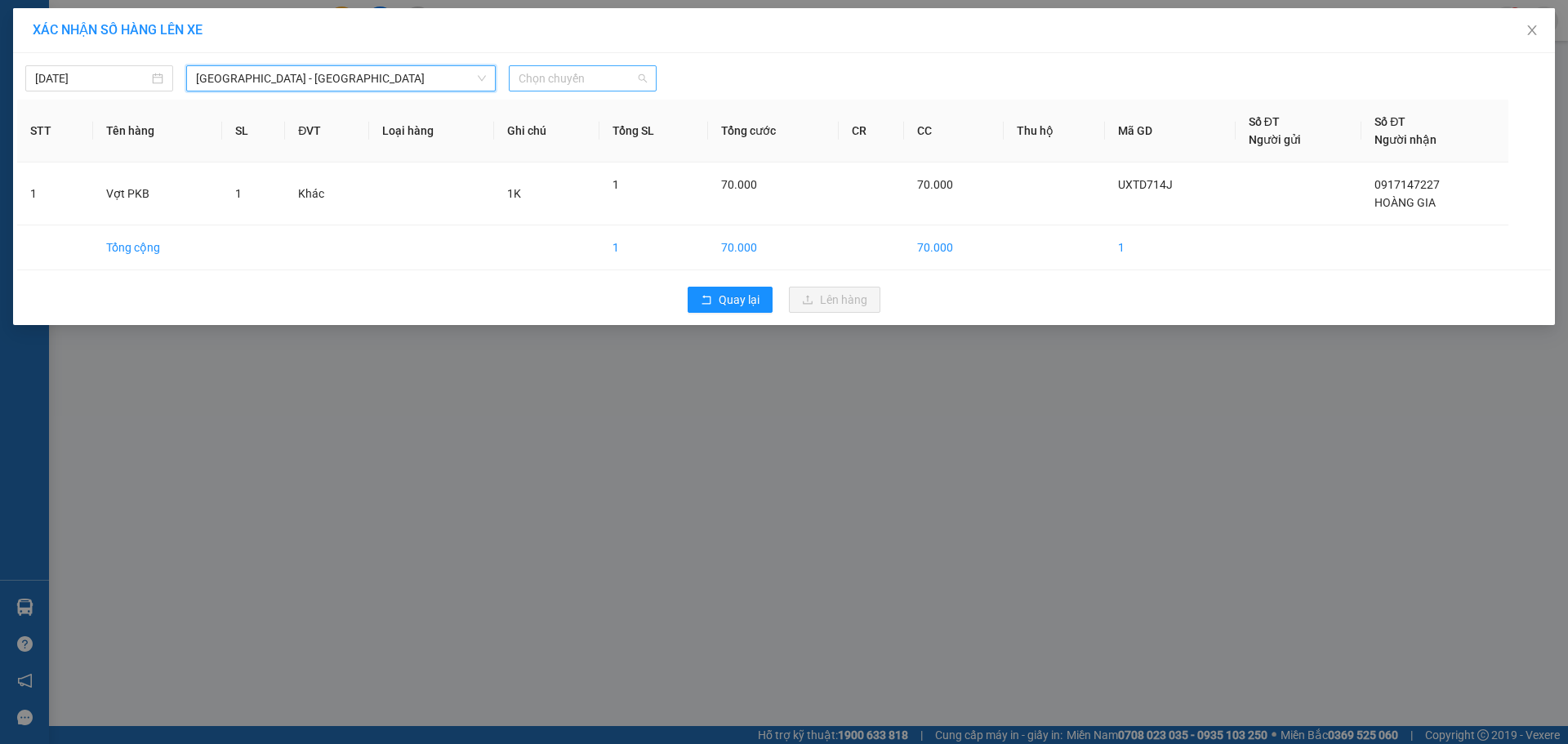
click at [570, 78] on span "Chọn chuyến" at bounding box center [583, 79] width 129 height 25
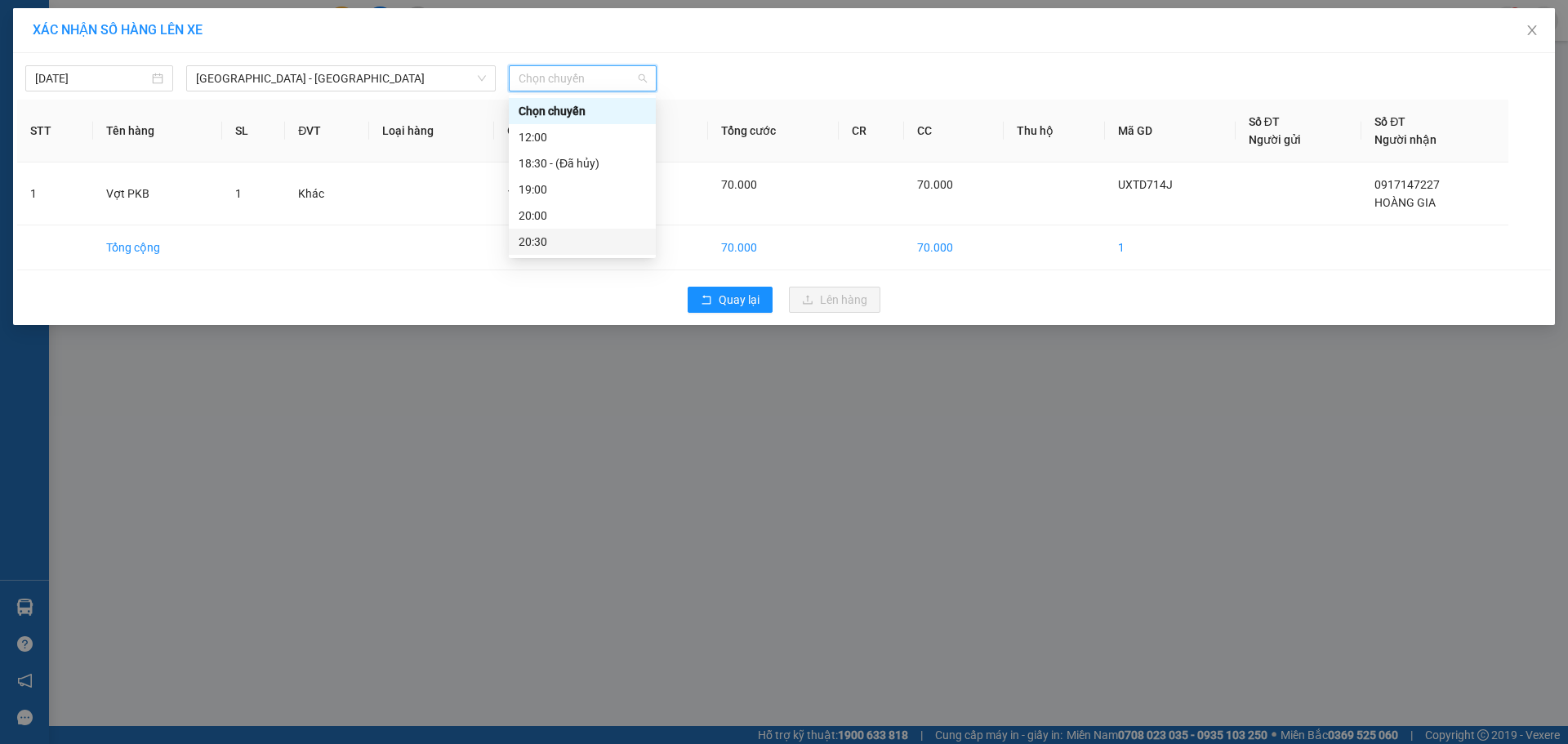
click at [546, 239] on div "20:30" at bounding box center [582, 241] width 128 height 18
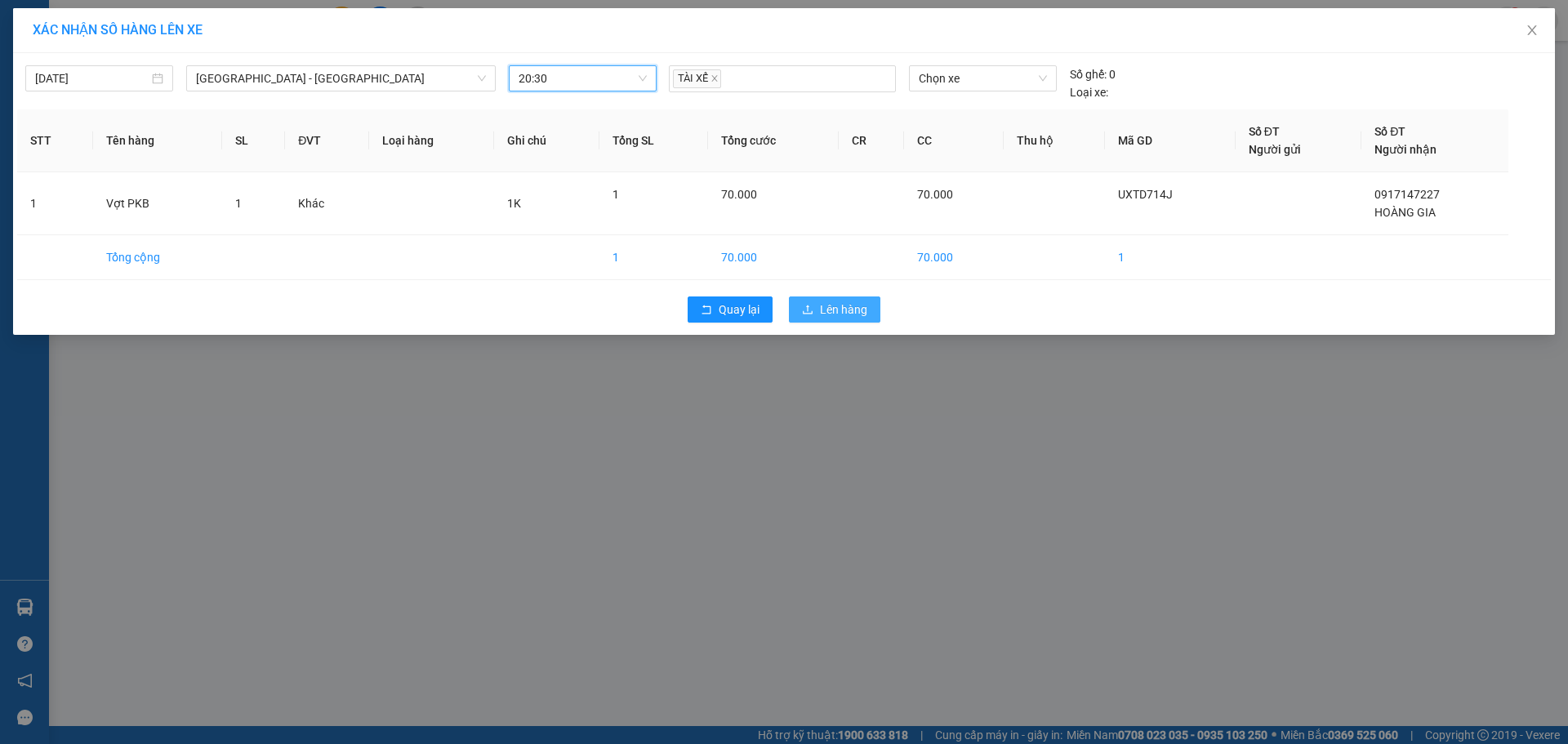
click at [794, 302] on button "Lên hàng" at bounding box center [834, 309] width 91 height 26
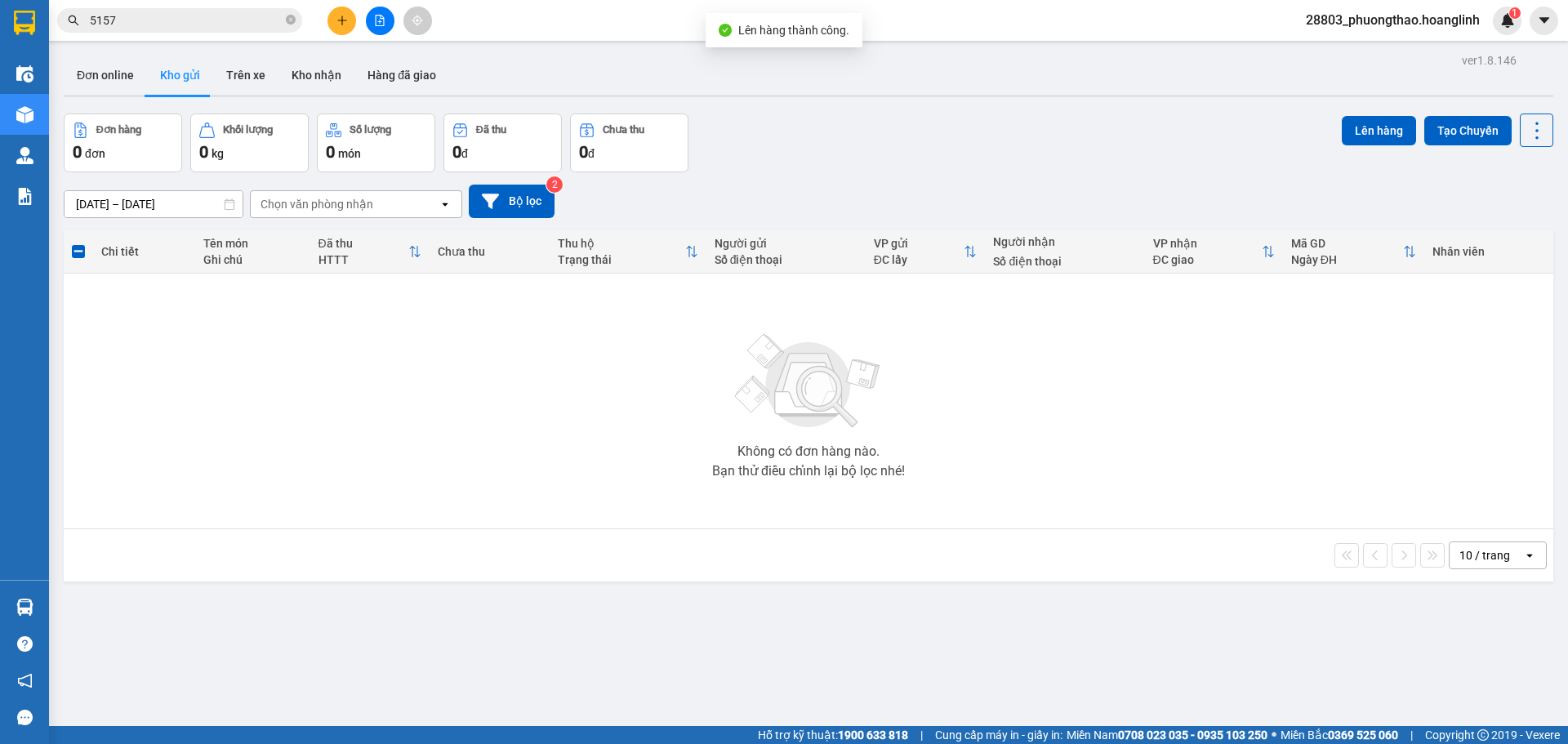
click at [386, 9] on button at bounding box center [380, 21] width 29 height 29
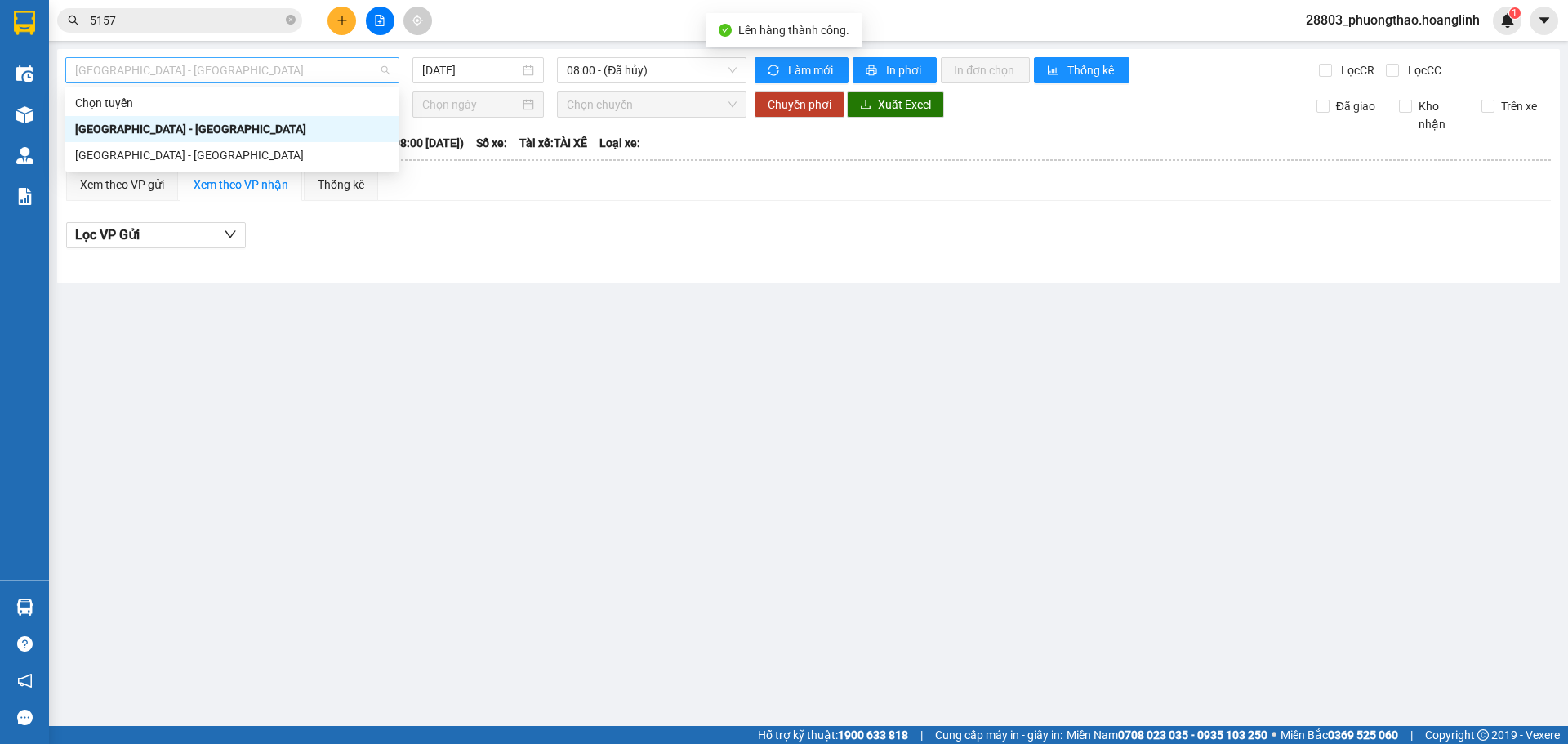
click at [171, 67] on span "[GEOGRAPHIC_DATA] - [GEOGRAPHIC_DATA]" at bounding box center [232, 70] width 315 height 25
click at [157, 157] on div "[GEOGRAPHIC_DATA] - [GEOGRAPHIC_DATA]" at bounding box center [232, 155] width 315 height 18
type input "[DATE]"
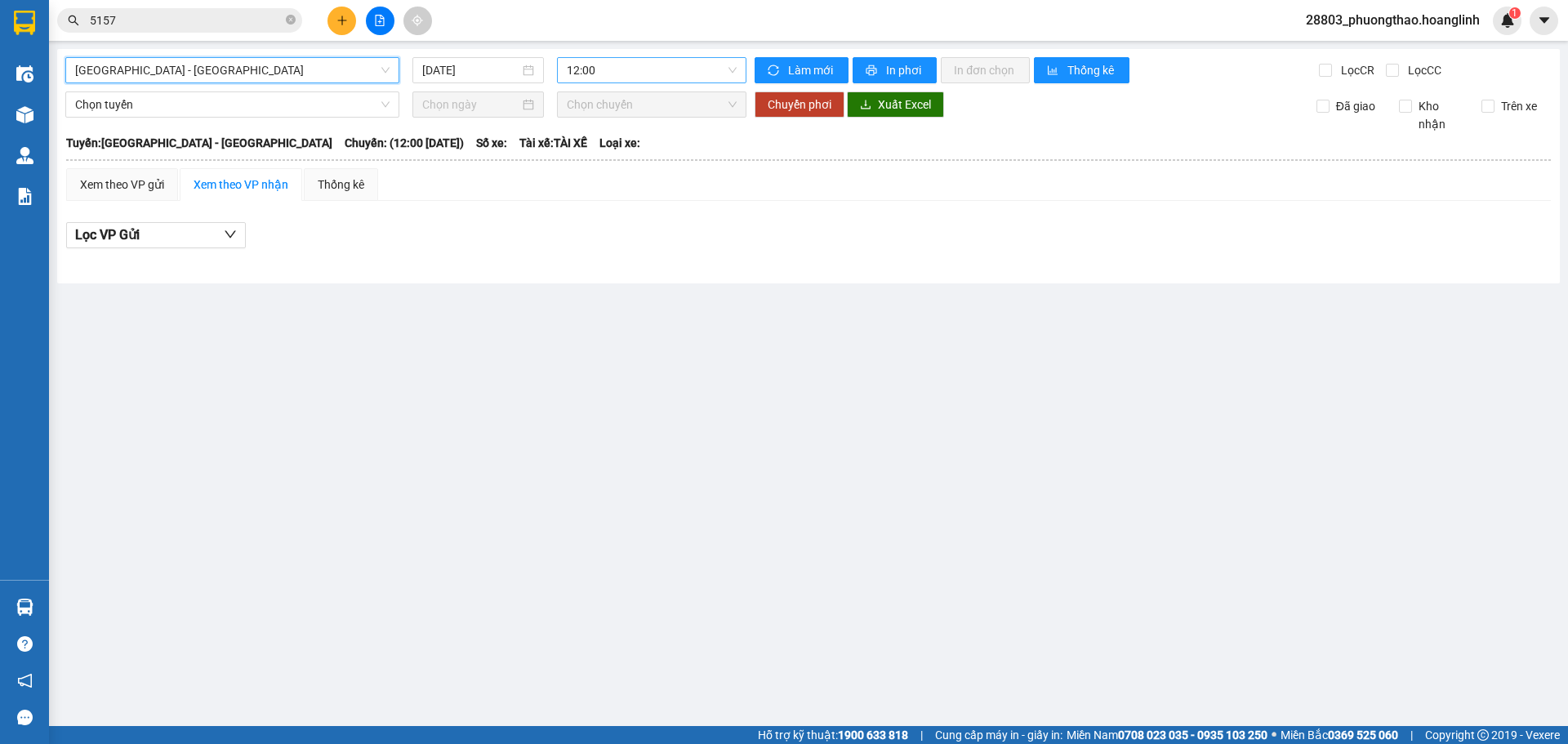
click at [585, 58] on span "12:00" at bounding box center [651, 70] width 170 height 25
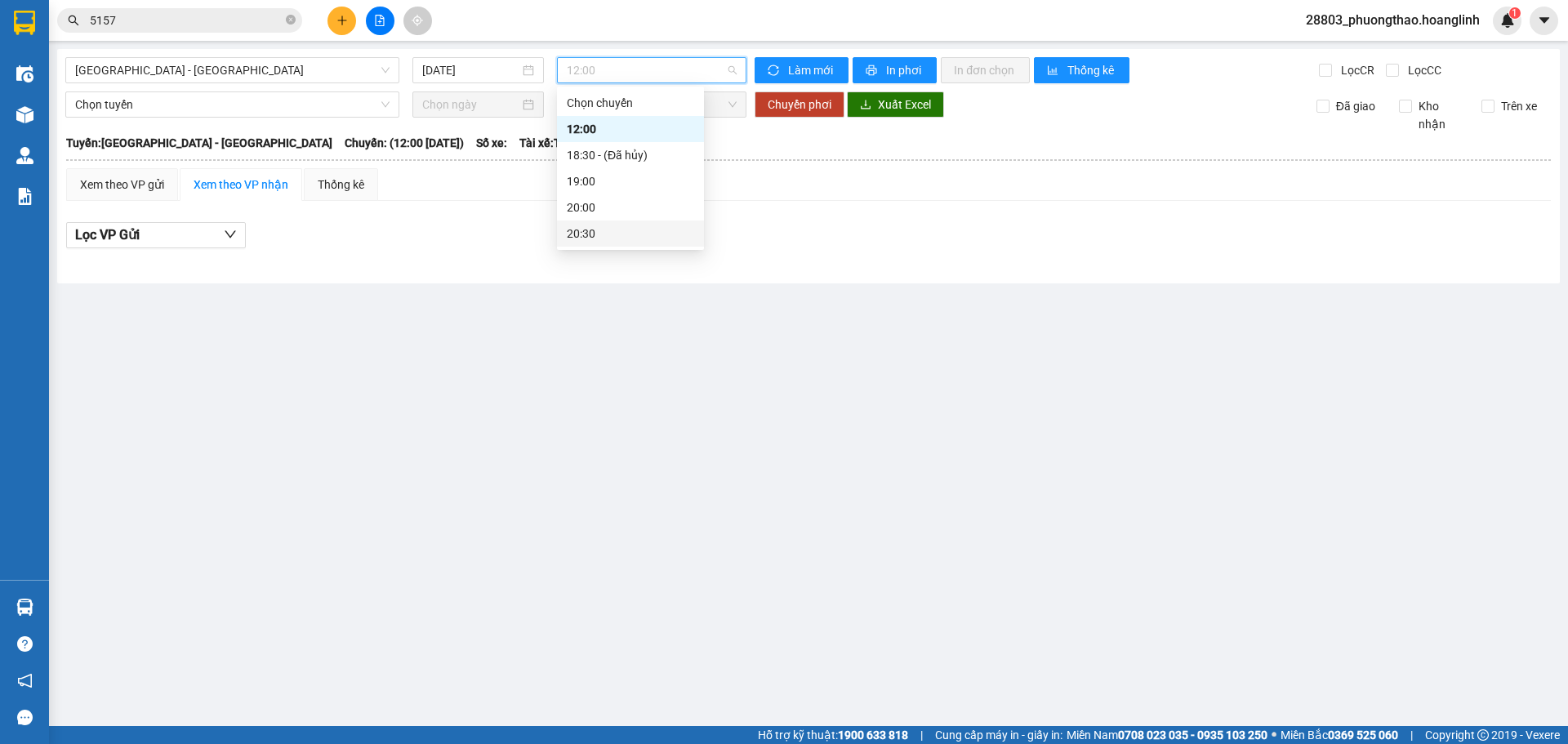
click at [564, 233] on div "20:30" at bounding box center [630, 233] width 147 height 26
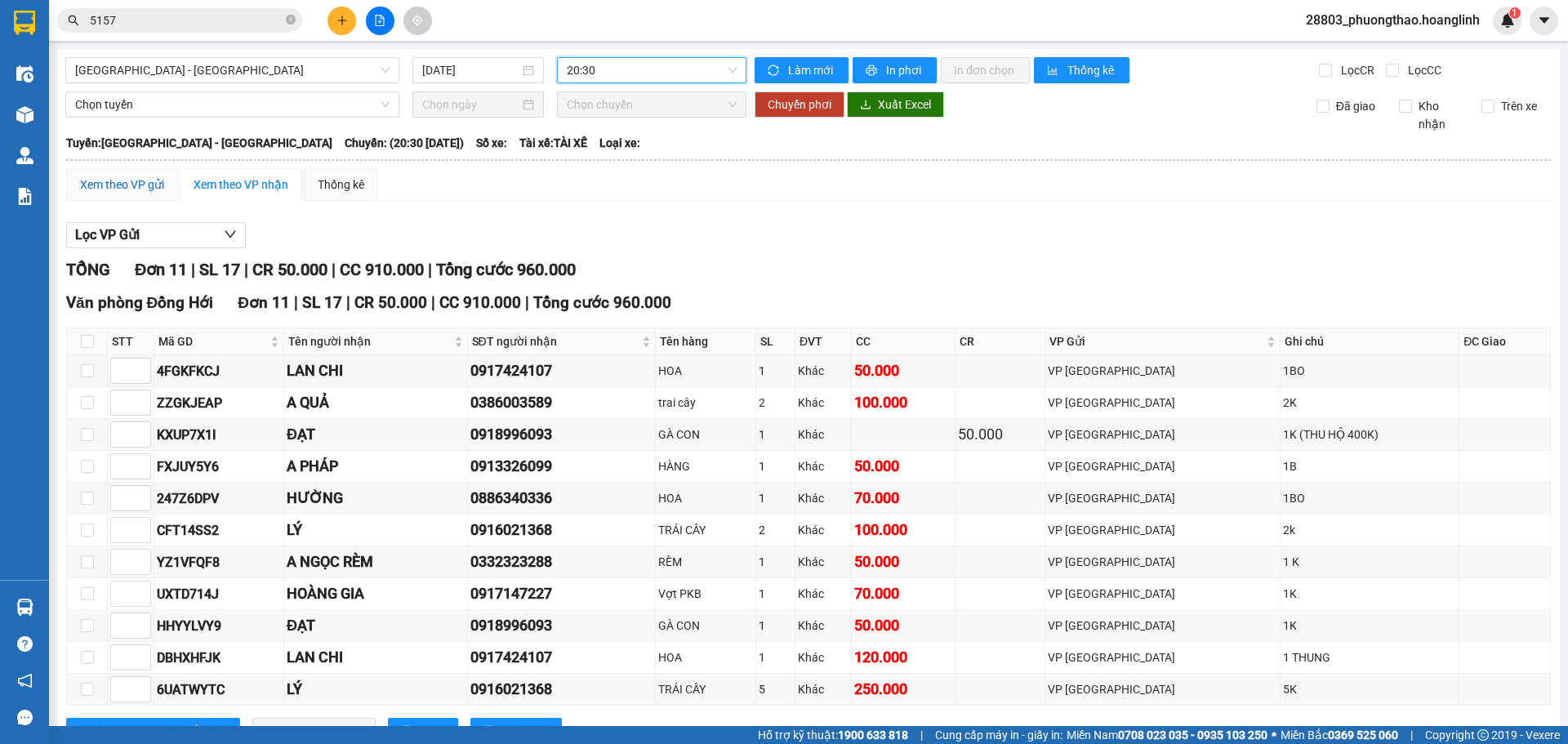
click at [113, 178] on div "Xem theo VP gửi" at bounding box center [122, 184] width 84 height 18
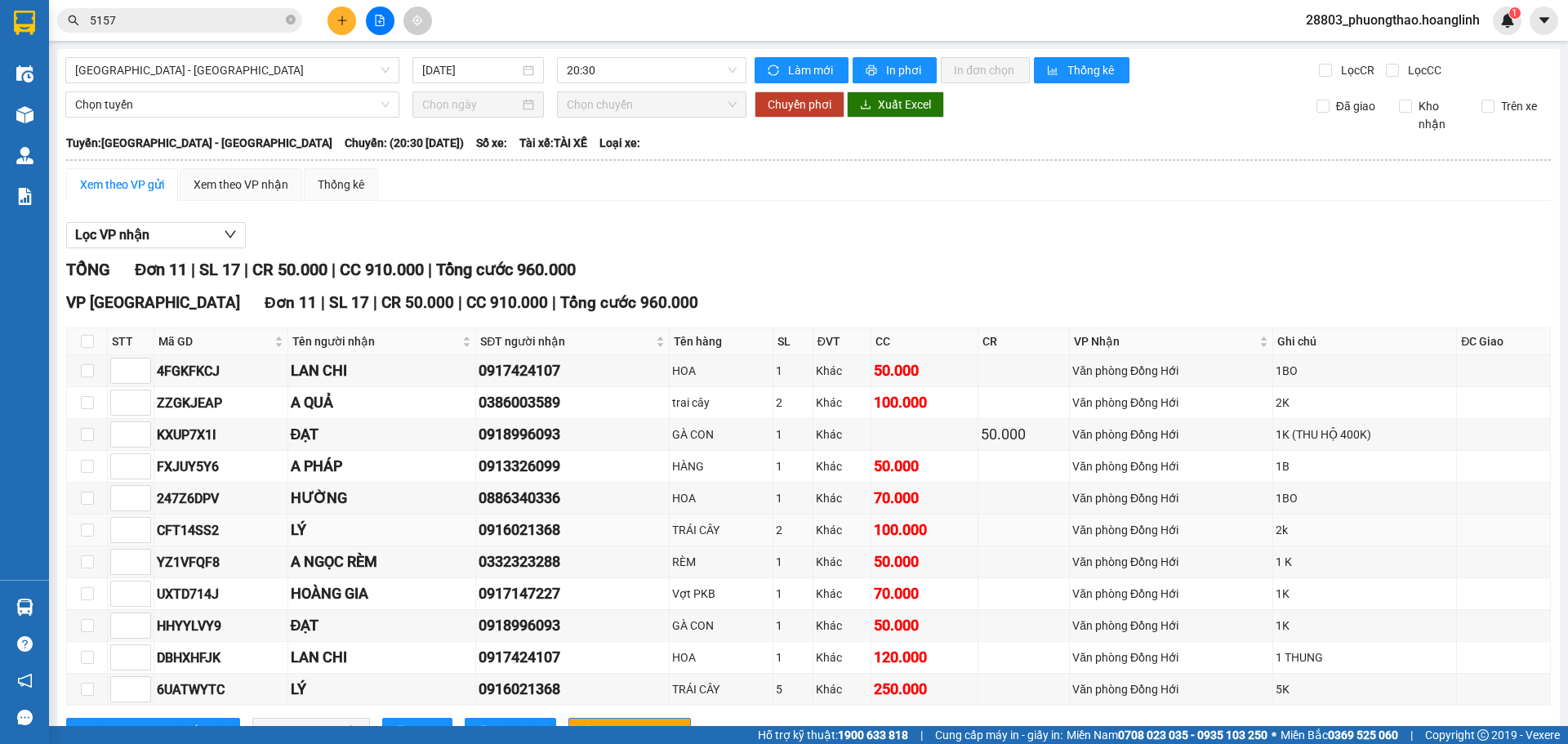
scroll to position [63, 0]
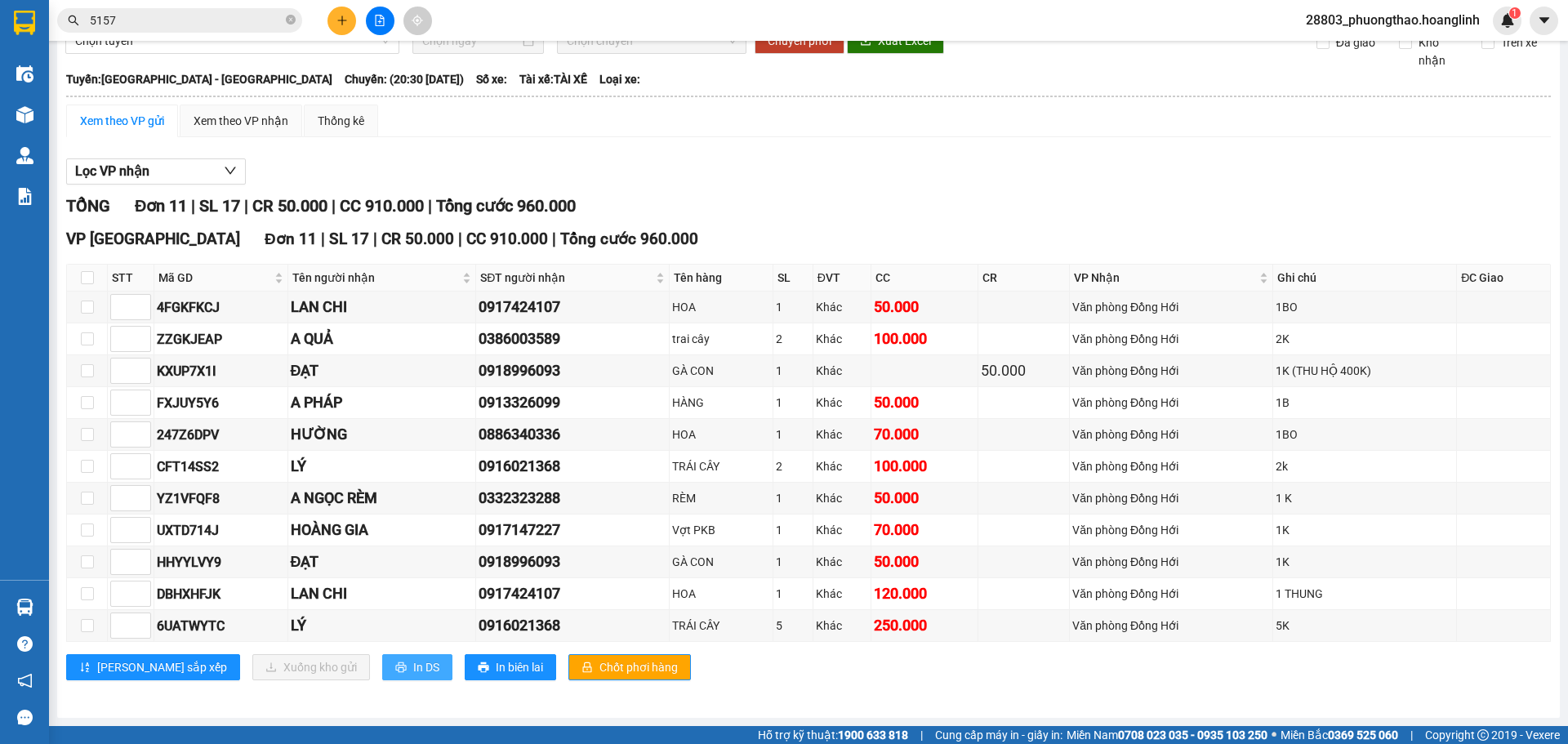
click at [413, 663] on span "In DS" at bounding box center [425, 667] width 26 height 18
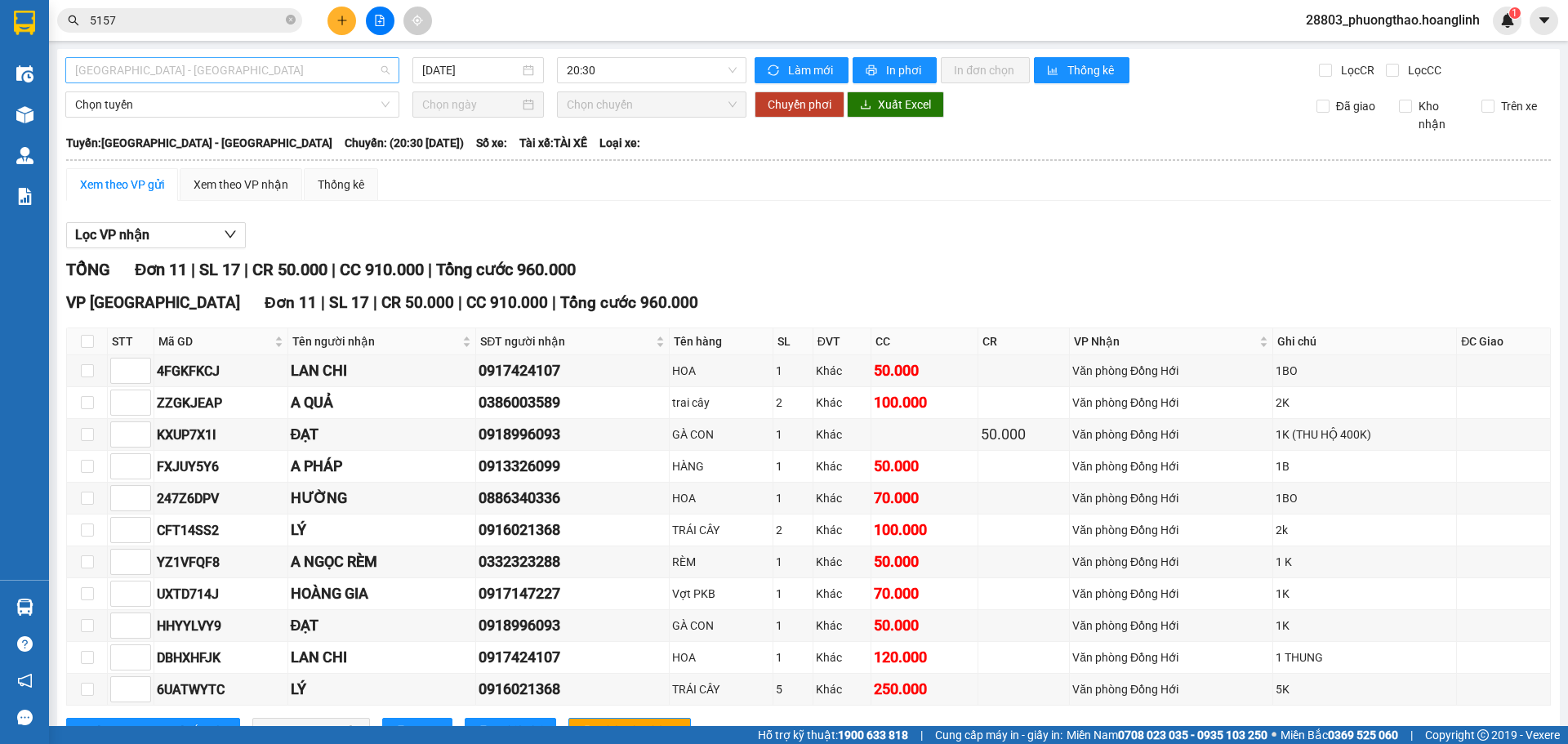
click at [182, 67] on span "[GEOGRAPHIC_DATA] - [GEOGRAPHIC_DATA]" at bounding box center [232, 70] width 315 height 25
